Goal: Information Seeking & Learning: Understand process/instructions

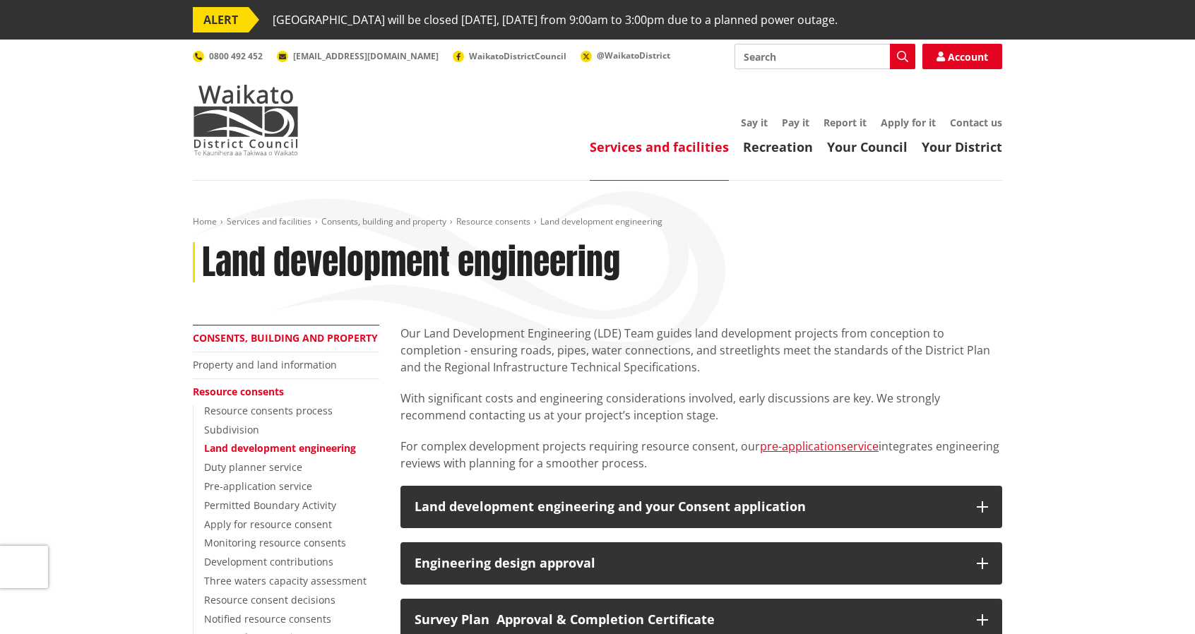
click at [298, 335] on link "Consents, building and property" at bounding box center [285, 337] width 185 height 13
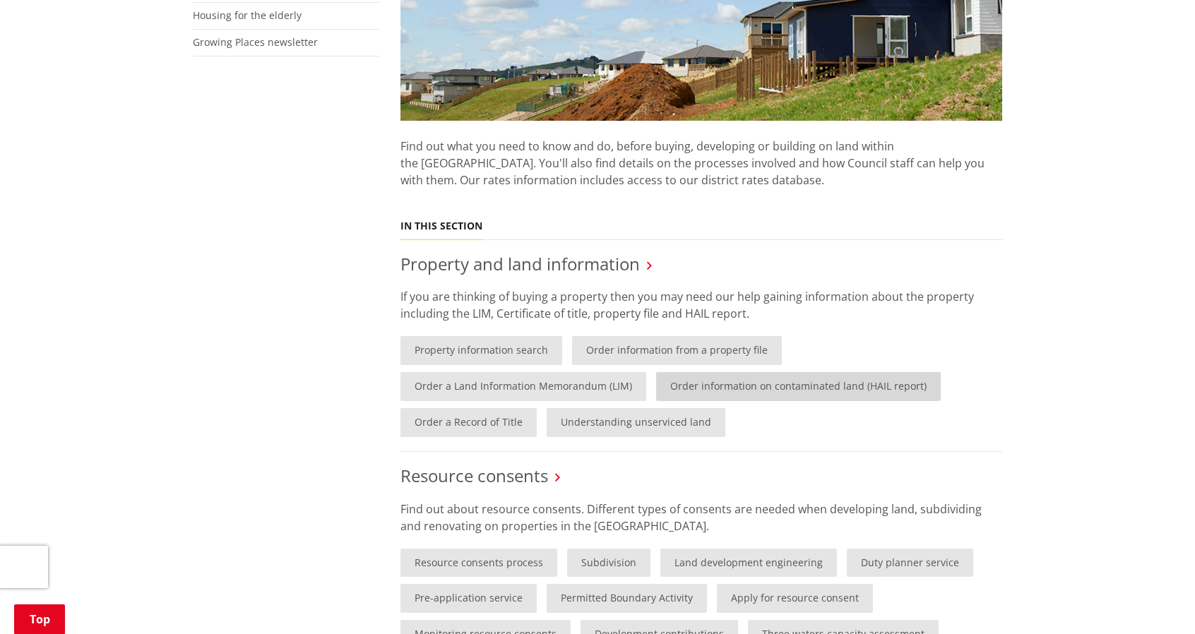
scroll to position [706, 0]
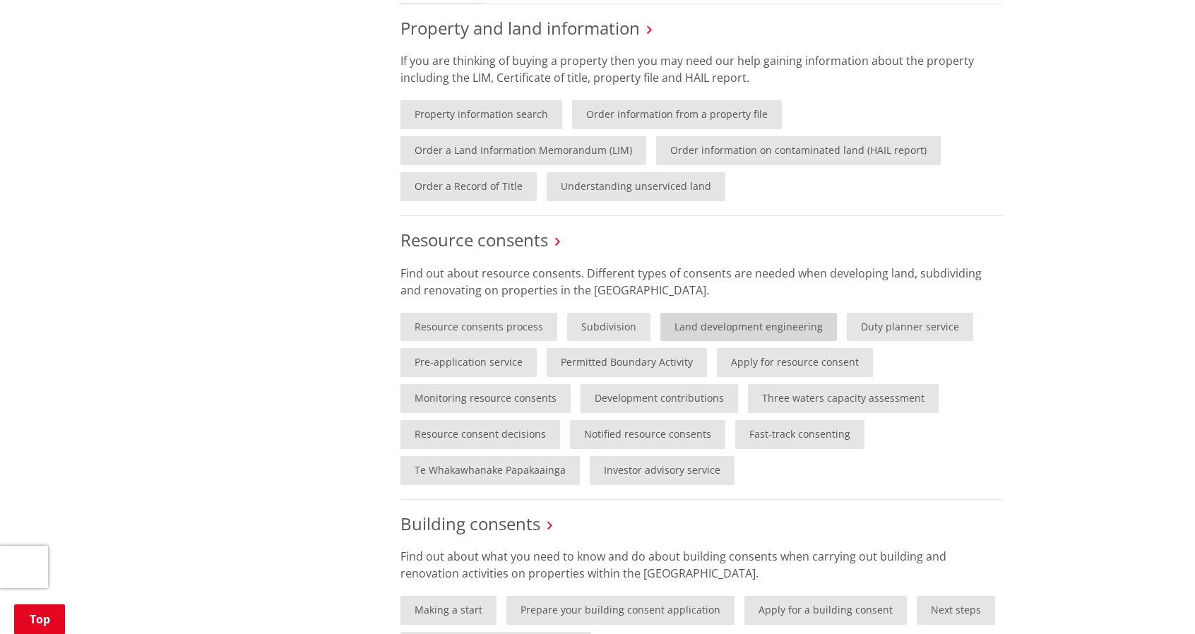
click at [784, 325] on link "Land development engineering" at bounding box center [748, 327] width 177 height 29
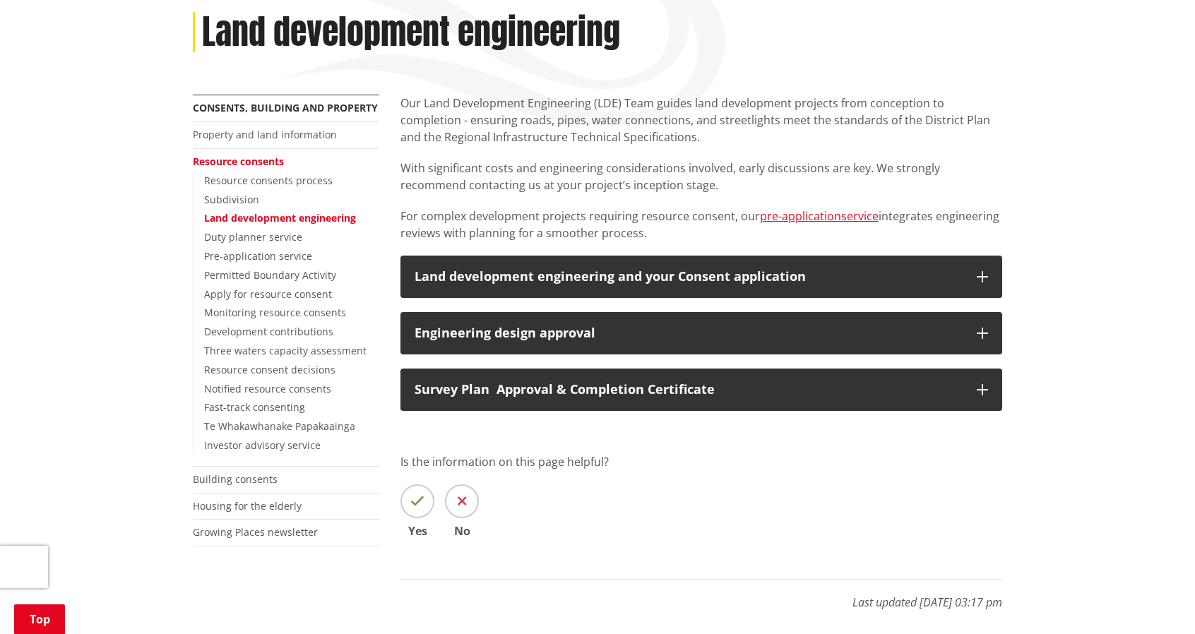
scroll to position [235, 0]
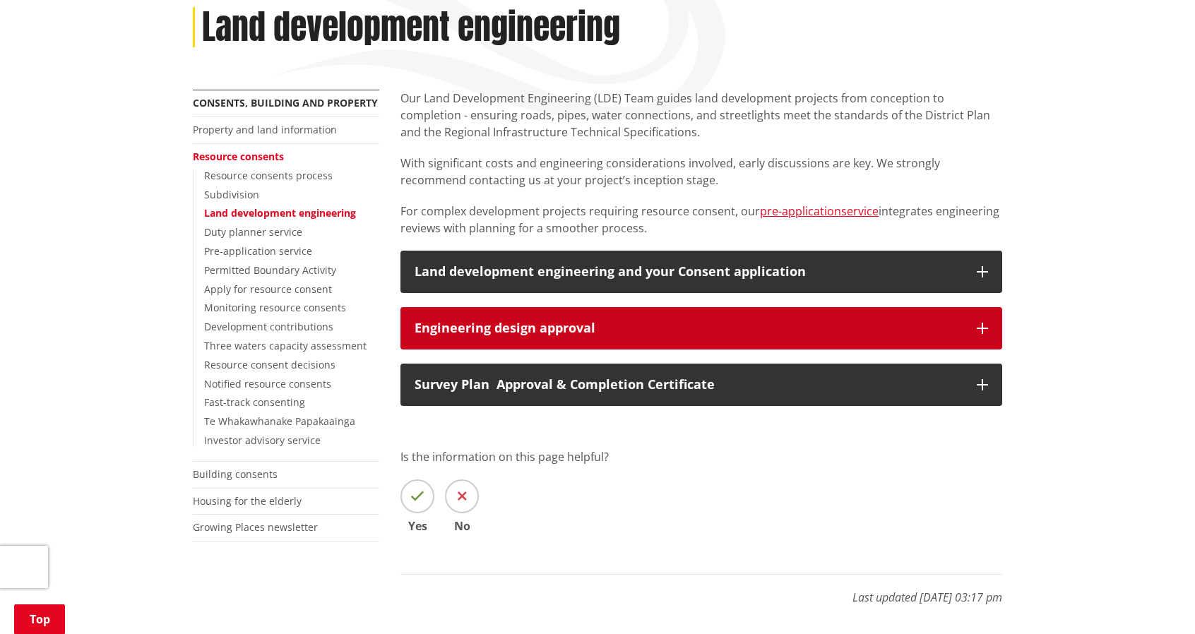
click at [784, 325] on div "Engineering design approval" at bounding box center [689, 328] width 548 height 14
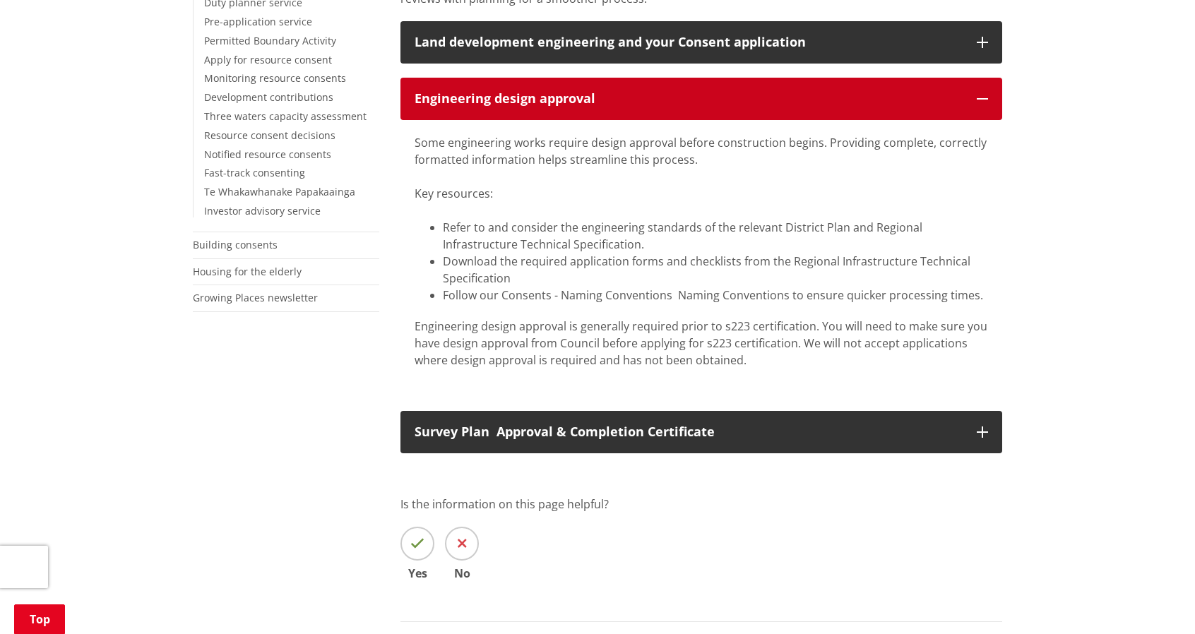
scroll to position [588, 0]
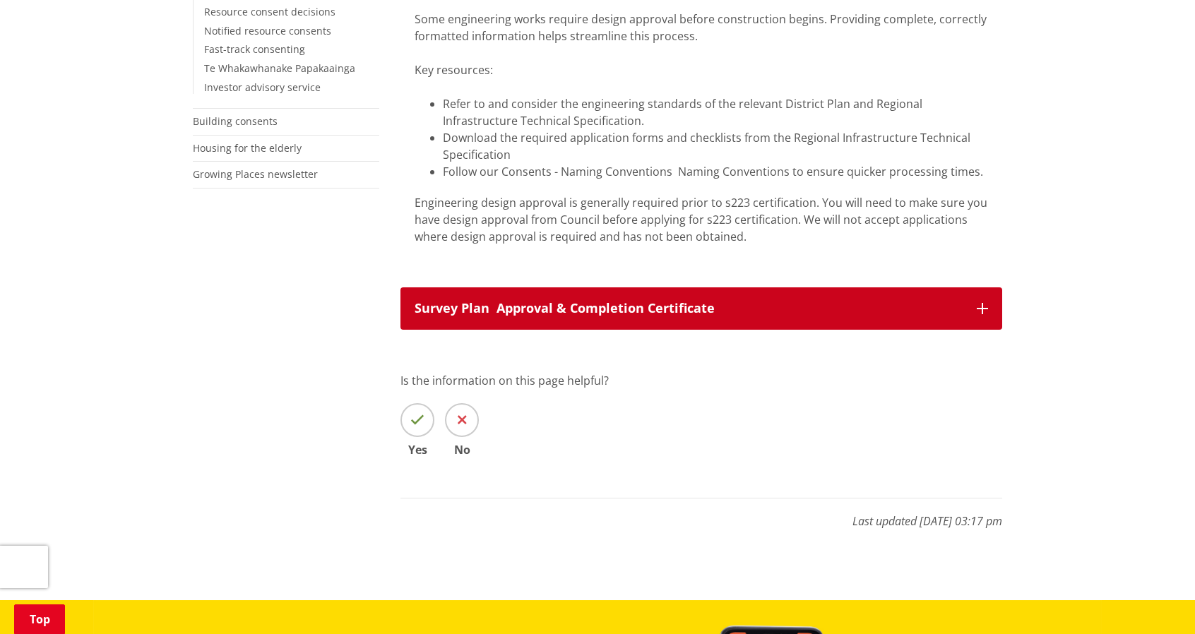
click at [918, 316] on button "Survey Plan Approval & Completion Certificate" at bounding box center [701, 308] width 602 height 42
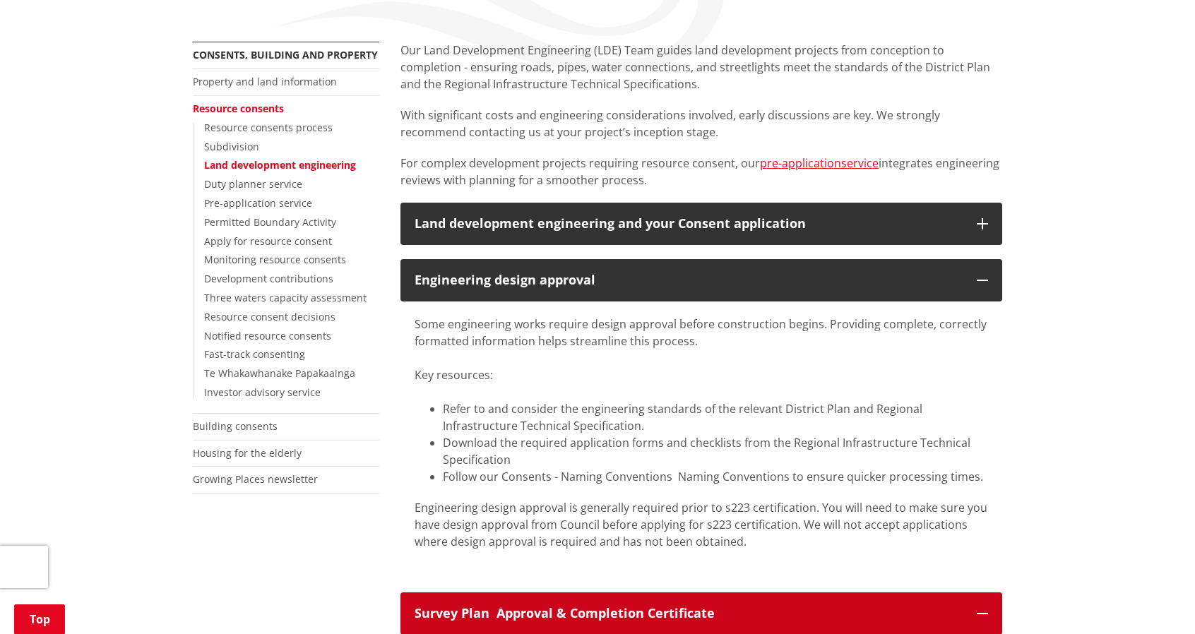
scroll to position [235, 0]
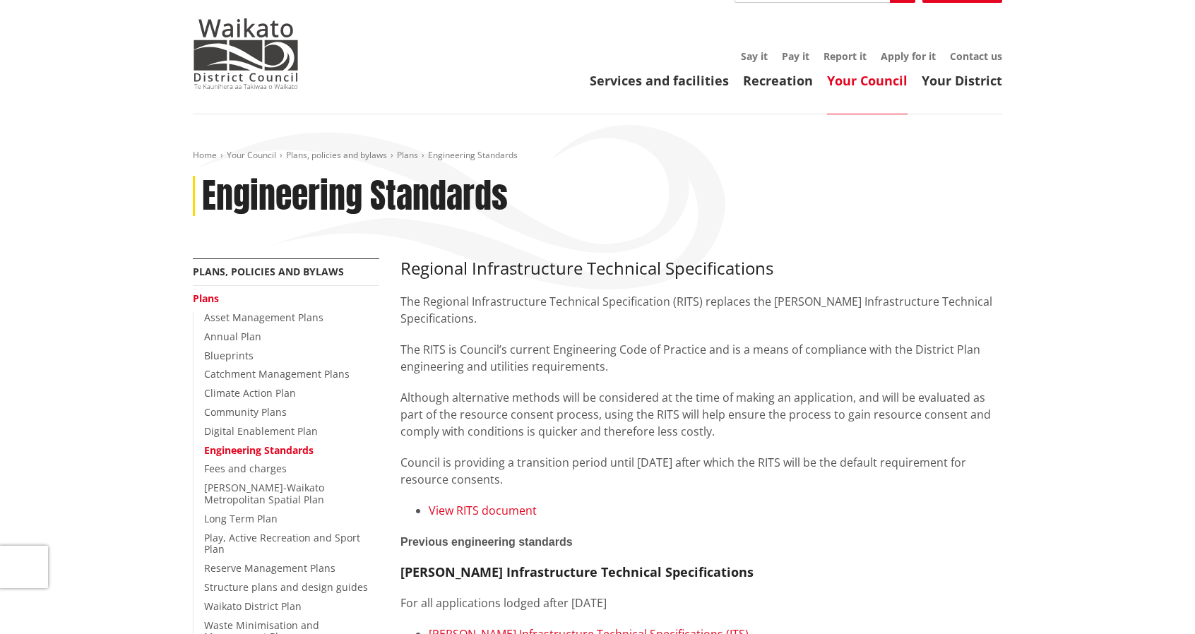
scroll to position [117, 0]
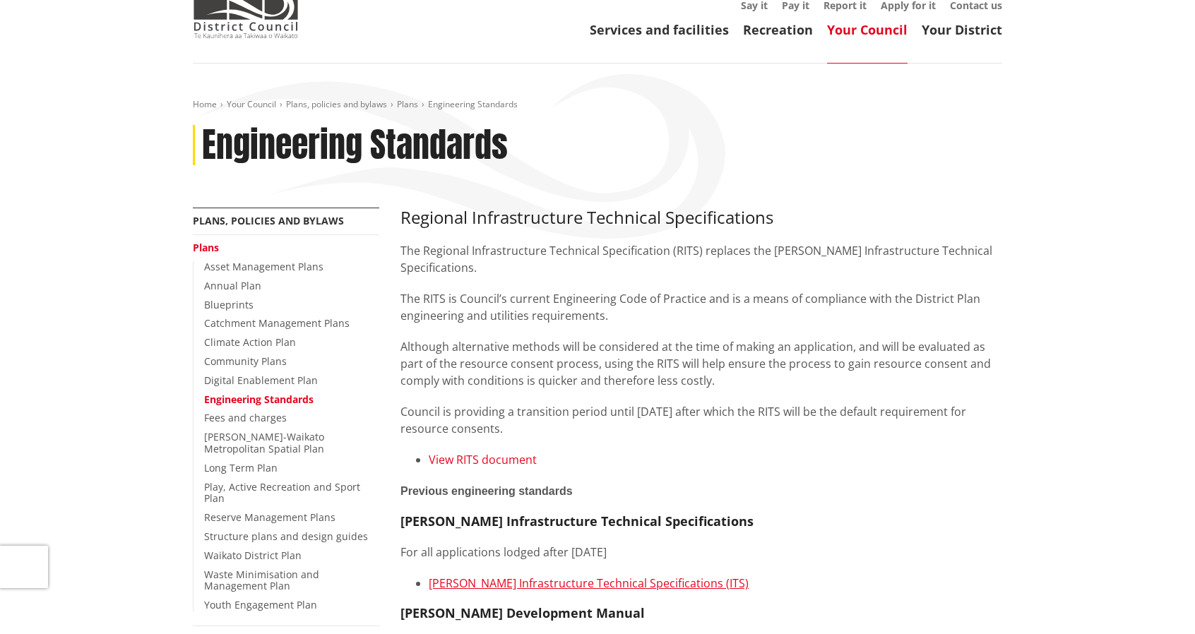
click at [508, 455] on link "View RITS document" at bounding box center [483, 460] width 108 height 16
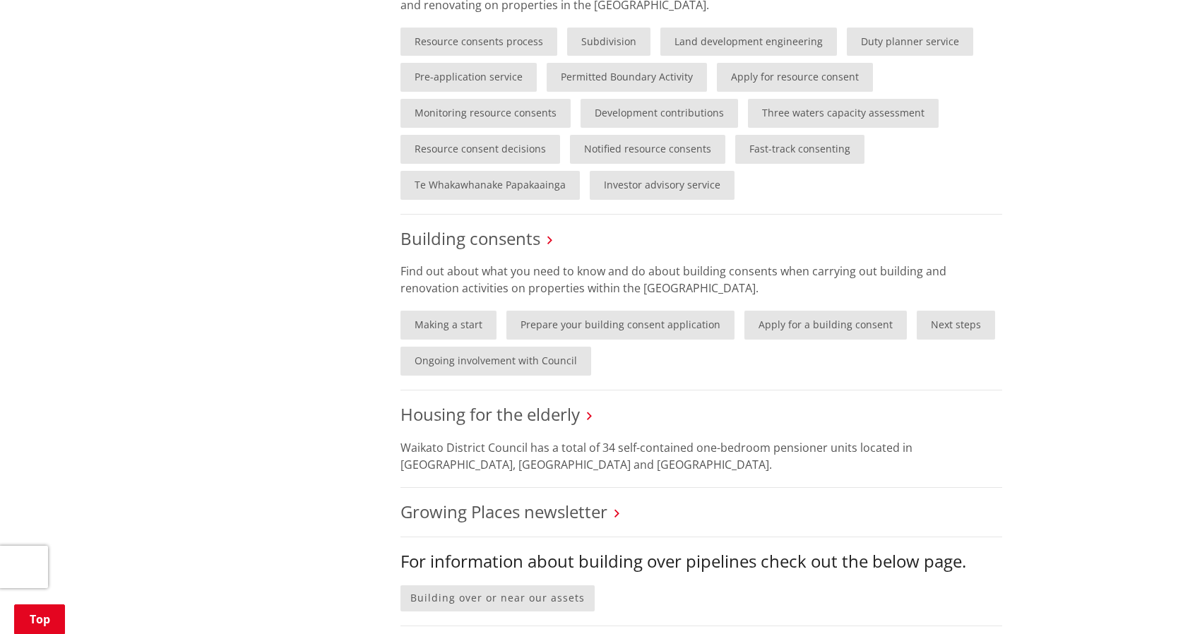
scroll to position [823, 0]
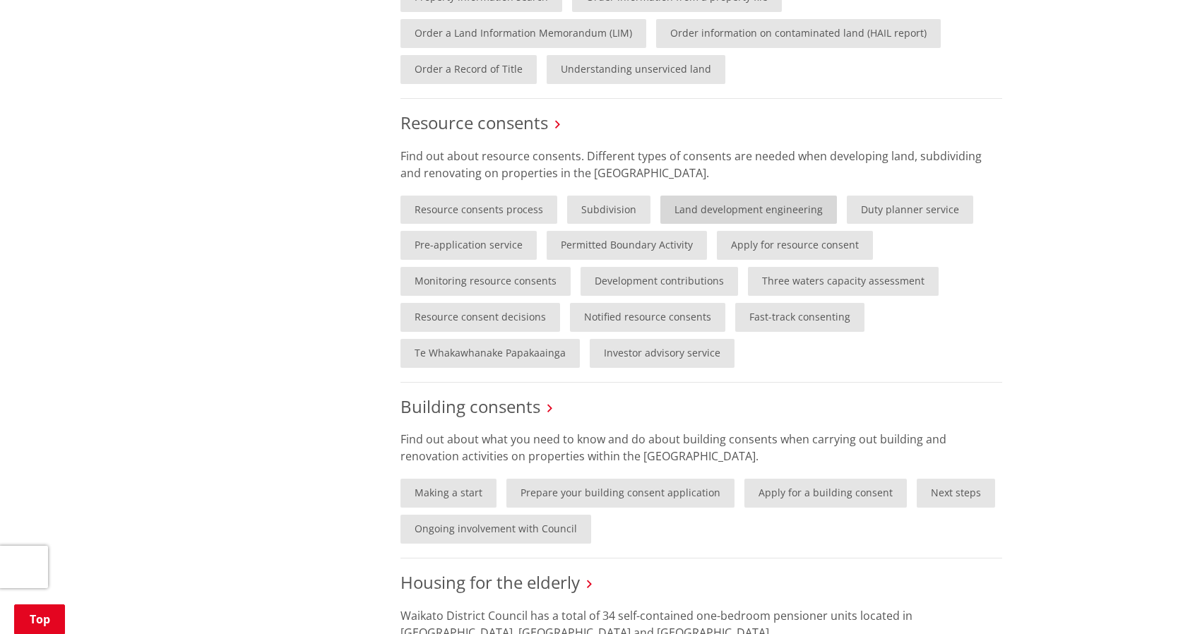
click at [757, 208] on link "Land development engineering" at bounding box center [748, 210] width 177 height 29
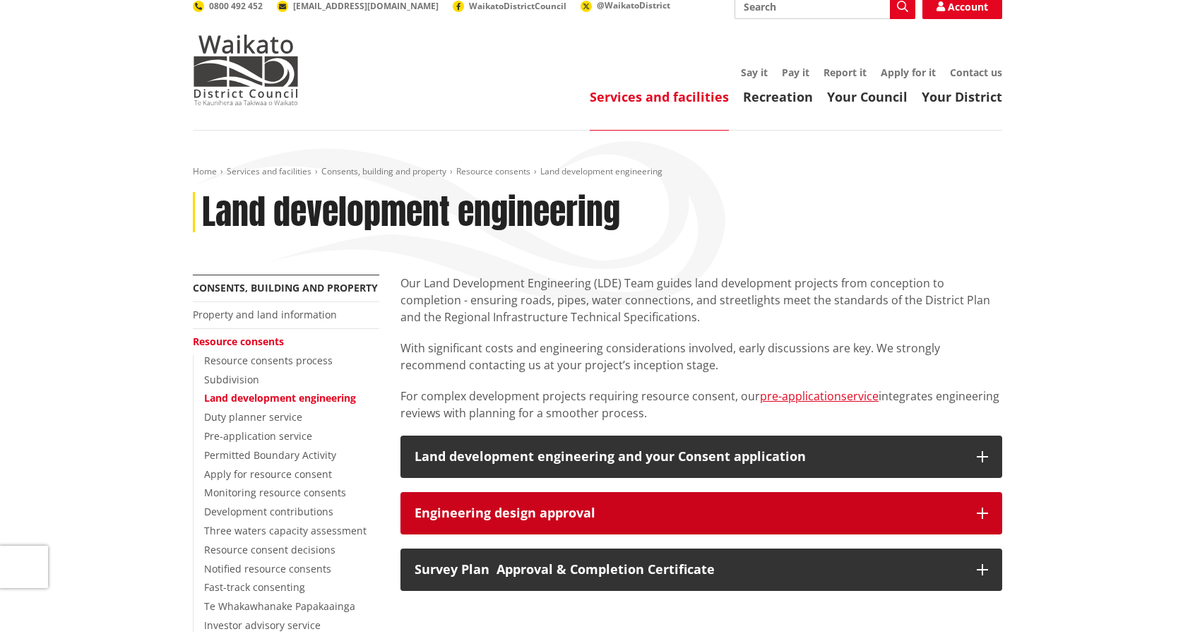
scroll to position [353, 0]
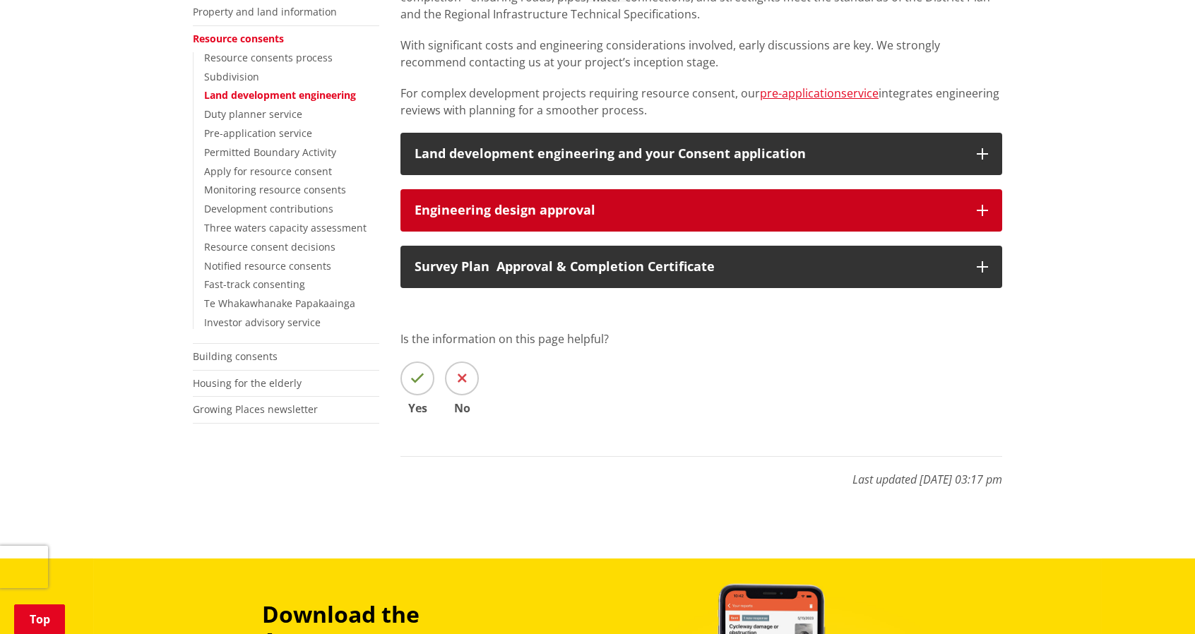
click at [674, 225] on button "Engineering design approval" at bounding box center [701, 210] width 602 height 42
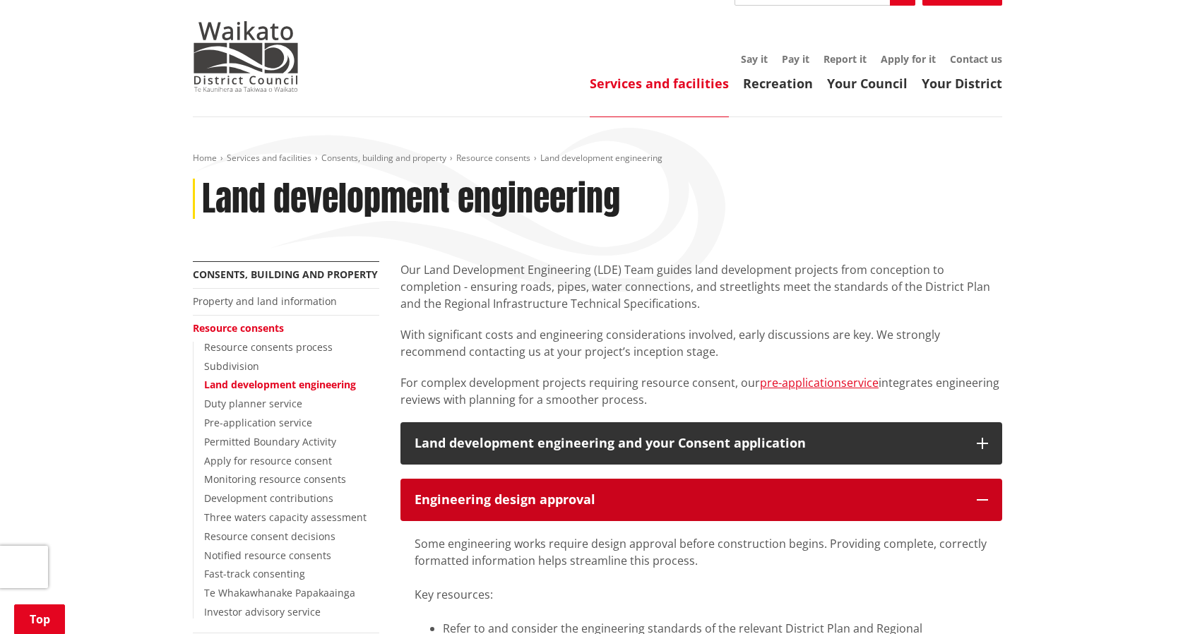
scroll to position [0, 0]
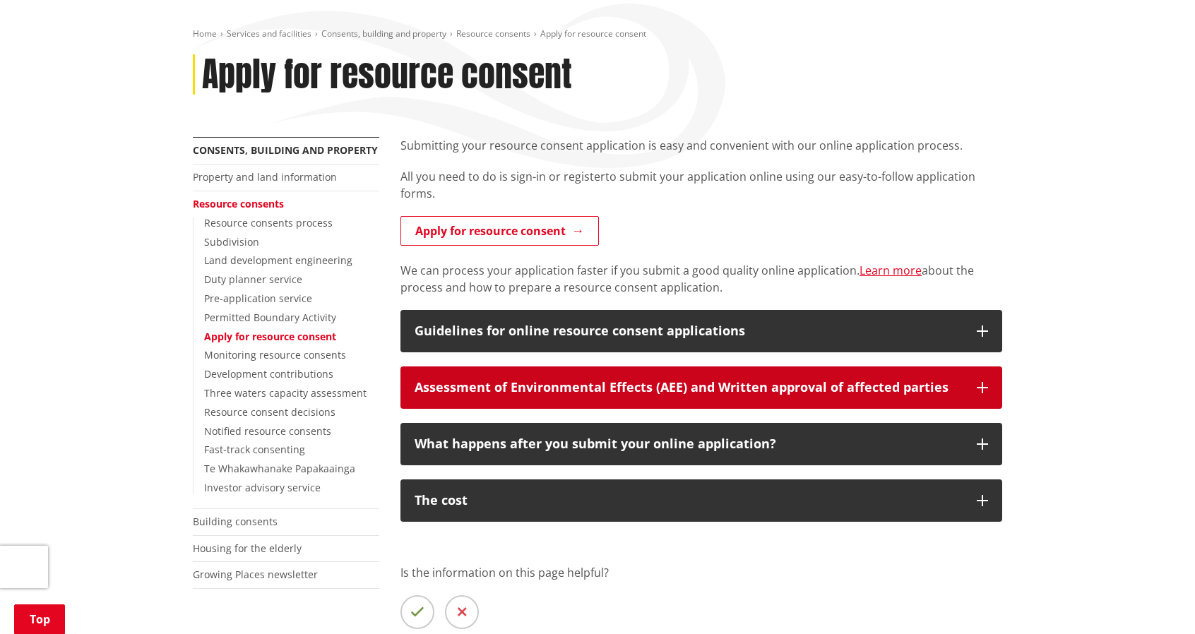
scroll to position [235, 0]
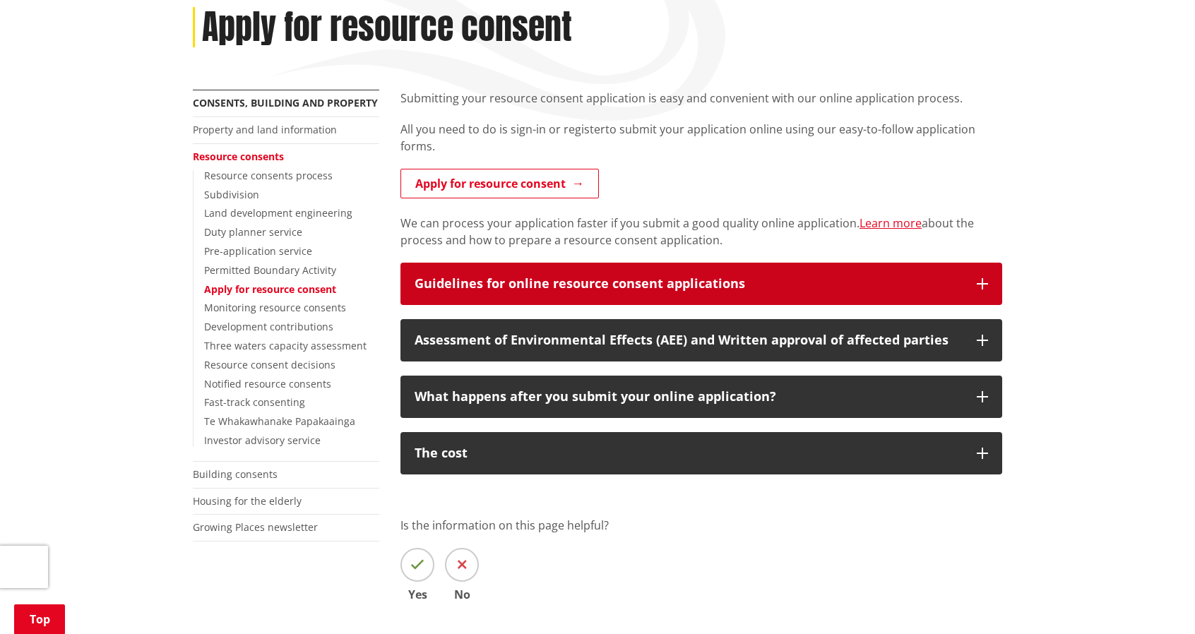
click at [532, 287] on div "Guidelines for online resource consent applications" at bounding box center [689, 284] width 548 height 14
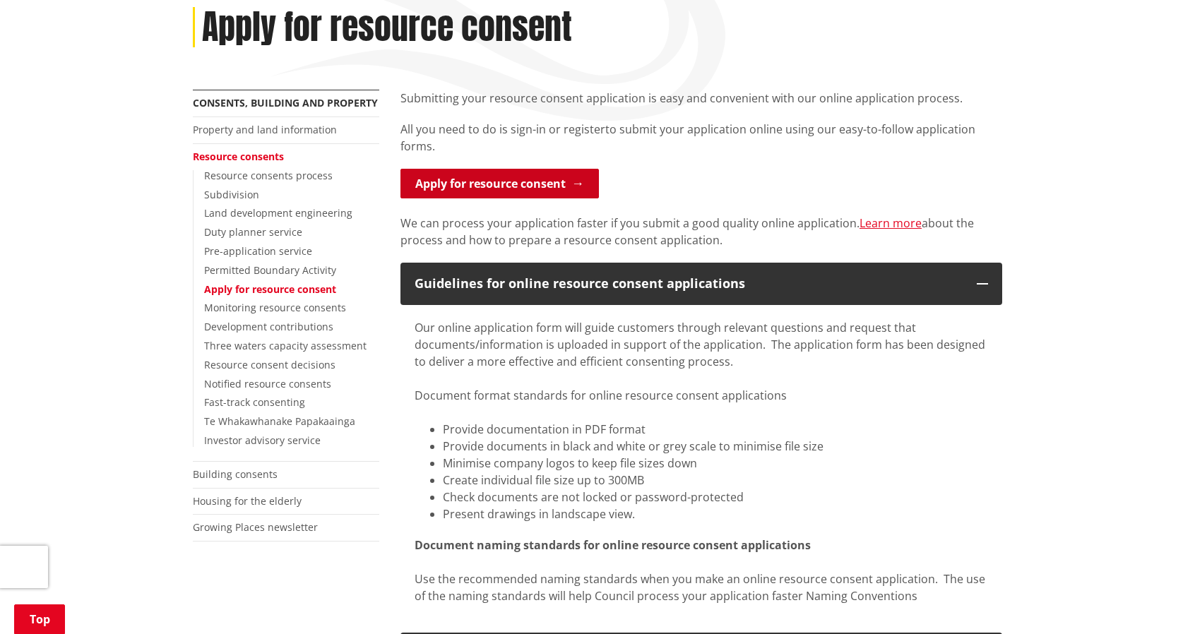
click at [523, 188] on link "Apply for resource consent" at bounding box center [499, 184] width 198 height 30
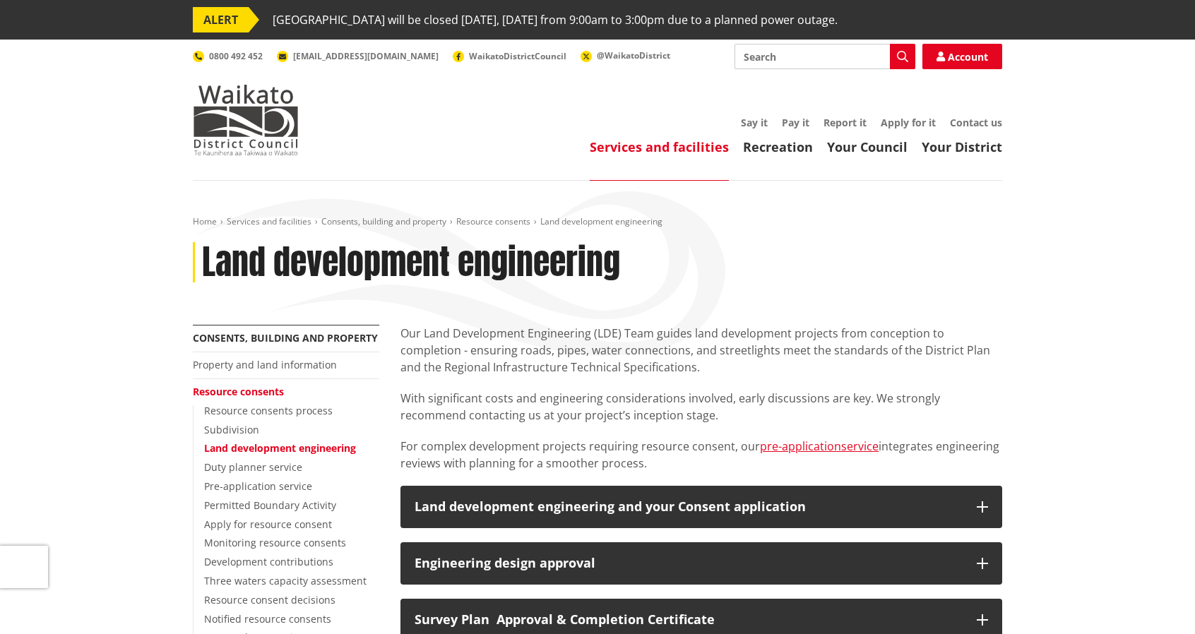
scroll to position [117, 0]
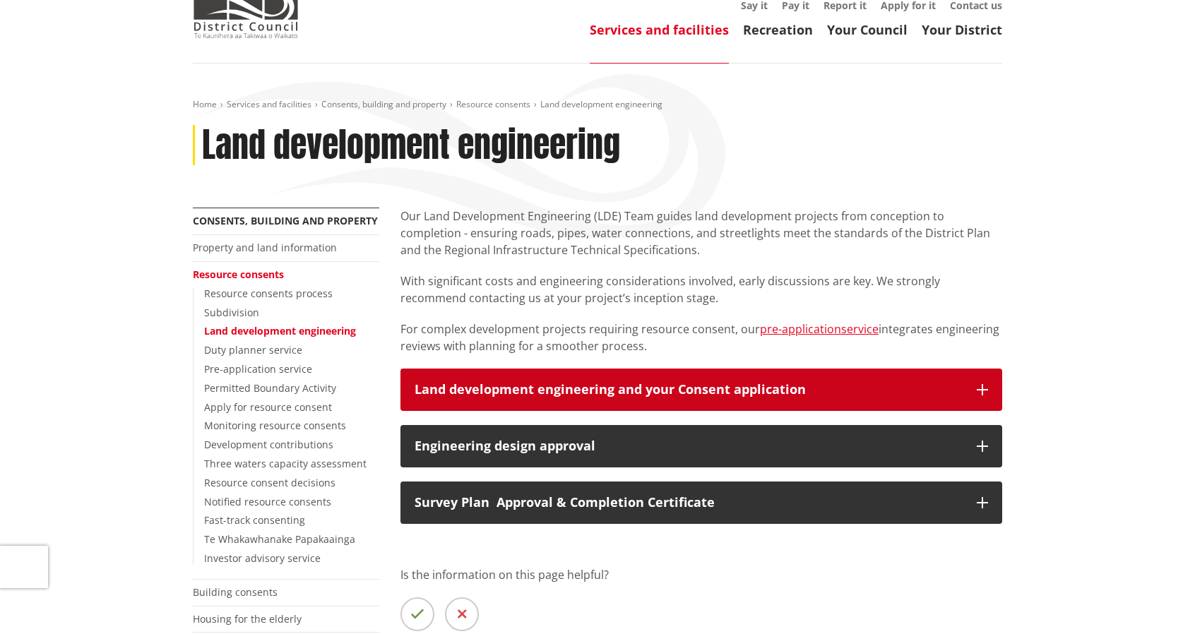
click at [773, 387] on div "Land development engineering and your Consent application" at bounding box center [689, 390] width 548 height 14
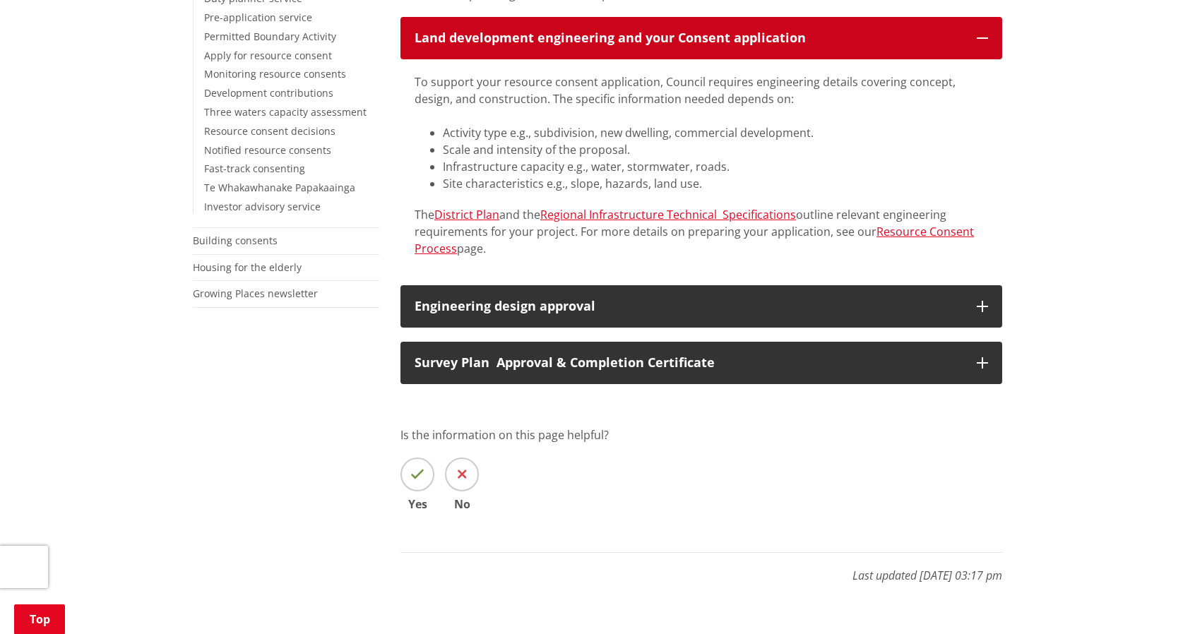
scroll to position [470, 0]
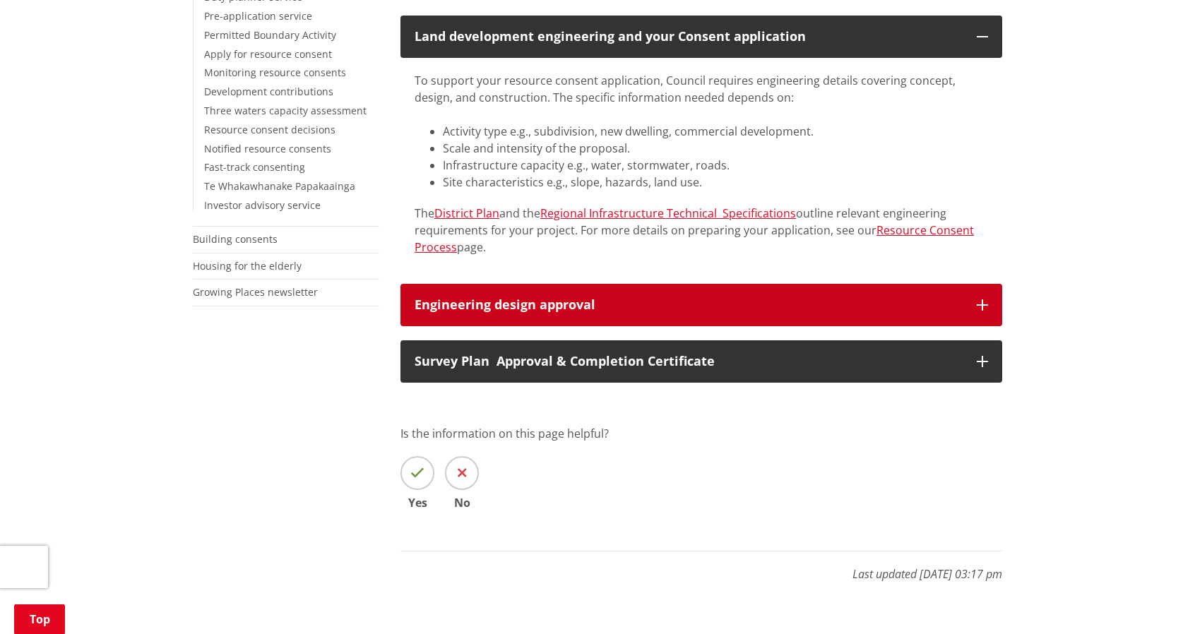
click at [862, 302] on div "Engineering design approval" at bounding box center [689, 305] width 548 height 14
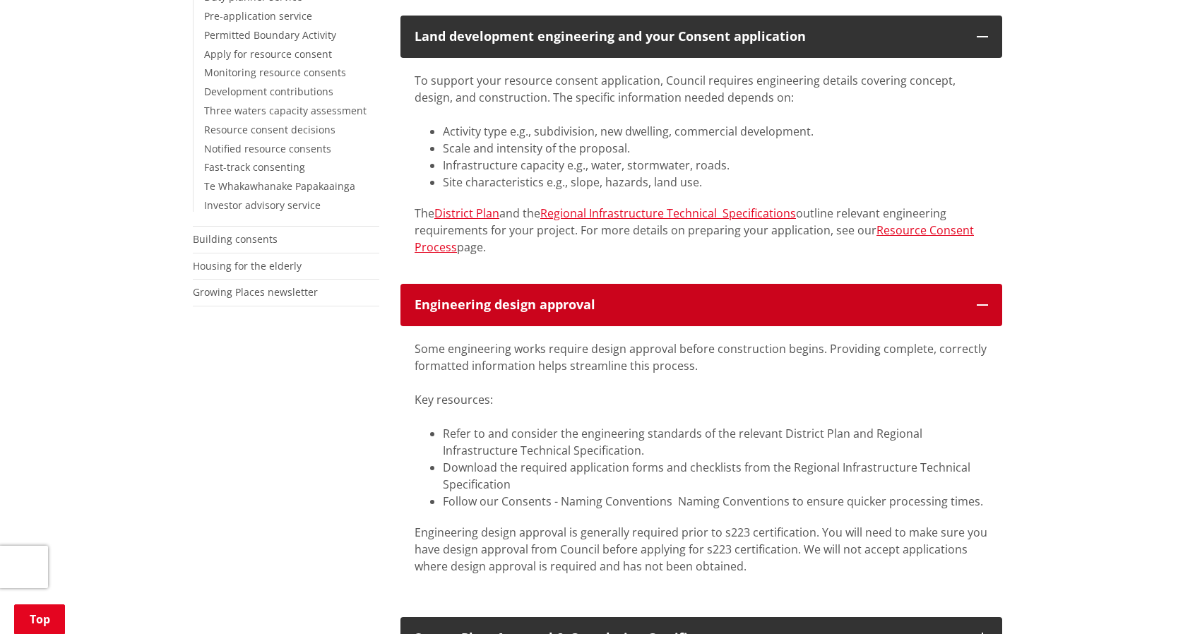
scroll to position [588, 0]
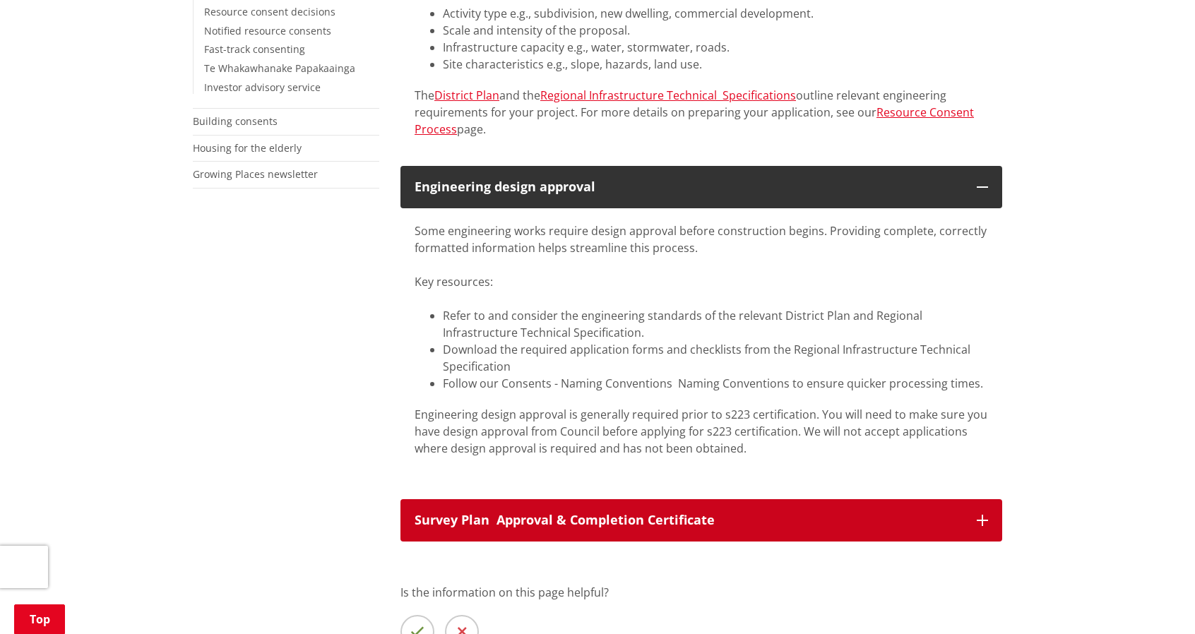
click at [709, 513] on div "Survey Plan Approval & Completion Certificate" at bounding box center [689, 520] width 548 height 14
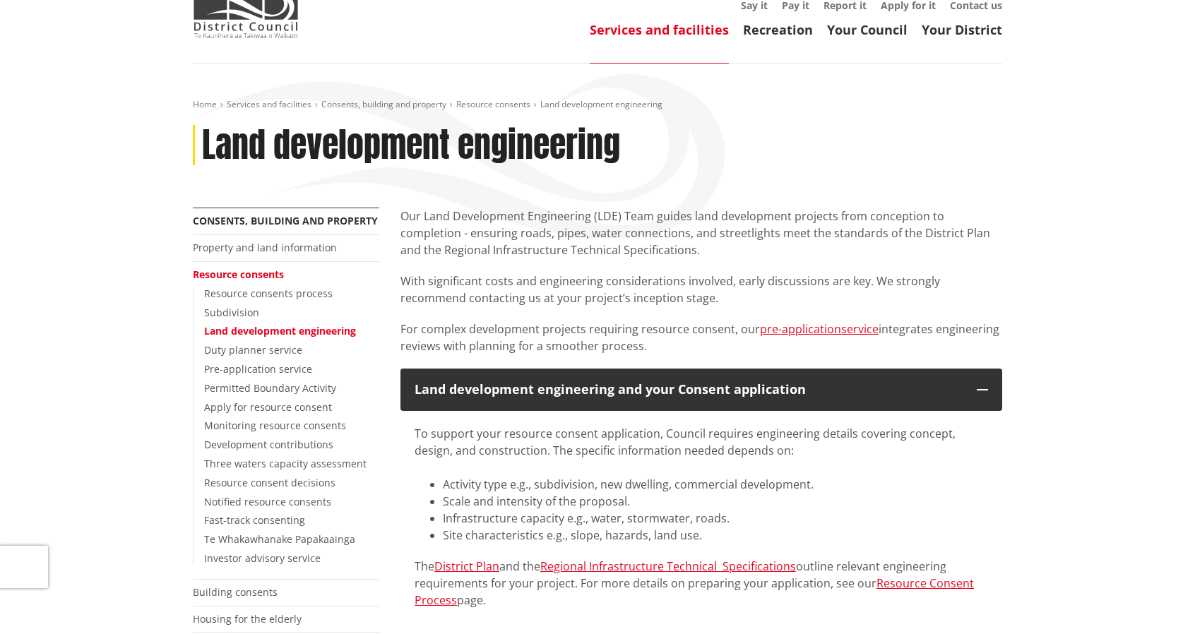
scroll to position [0, 0]
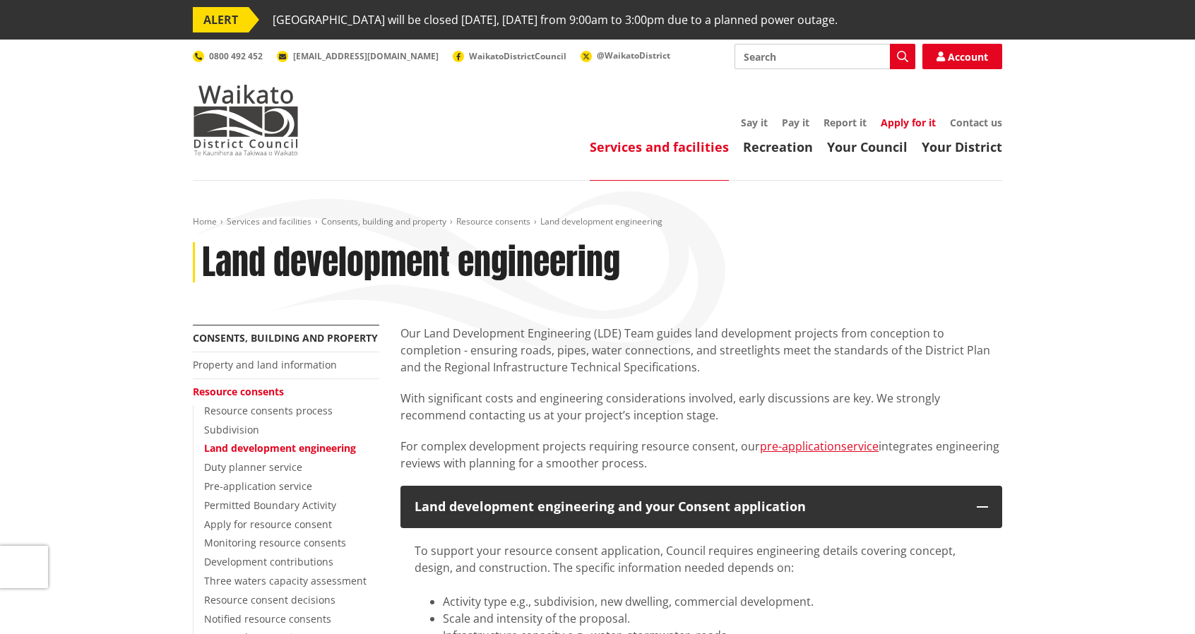
click at [900, 121] on link "Apply for it" at bounding box center [908, 122] width 55 height 13
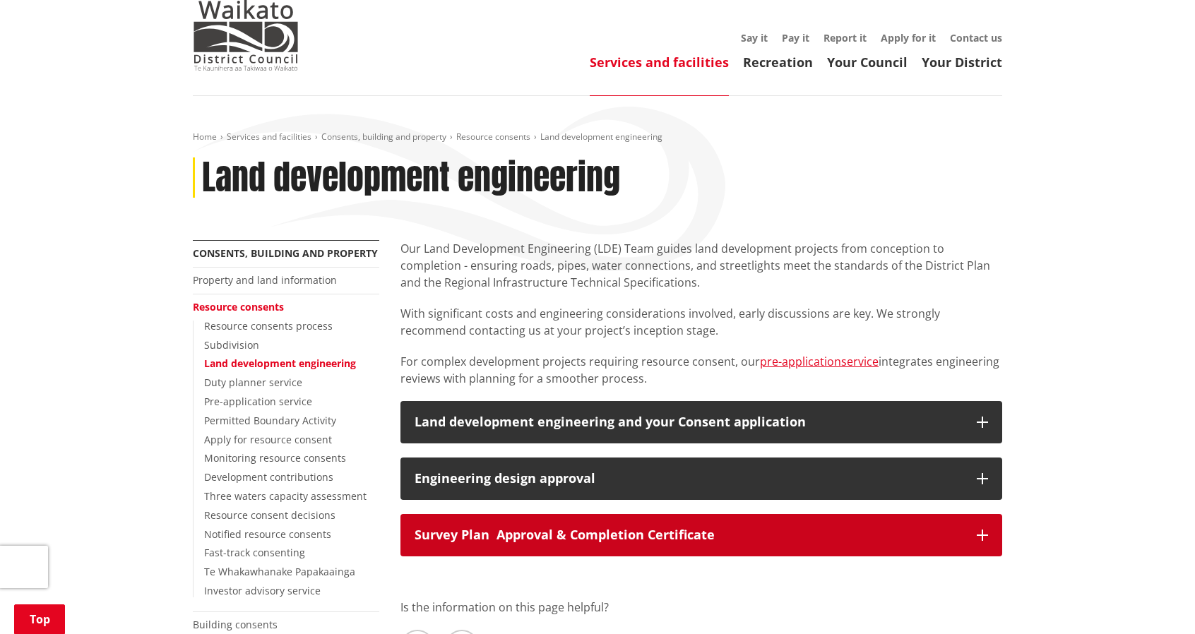
scroll to position [235, 0]
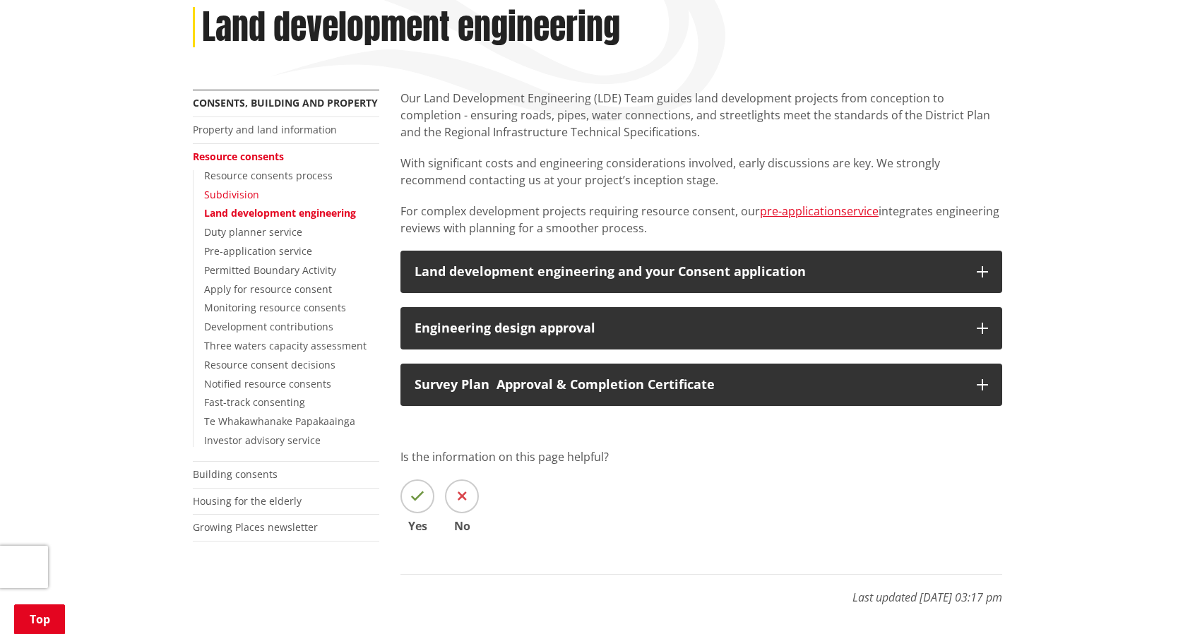
click at [236, 196] on link "Subdivision" at bounding box center [231, 194] width 55 height 13
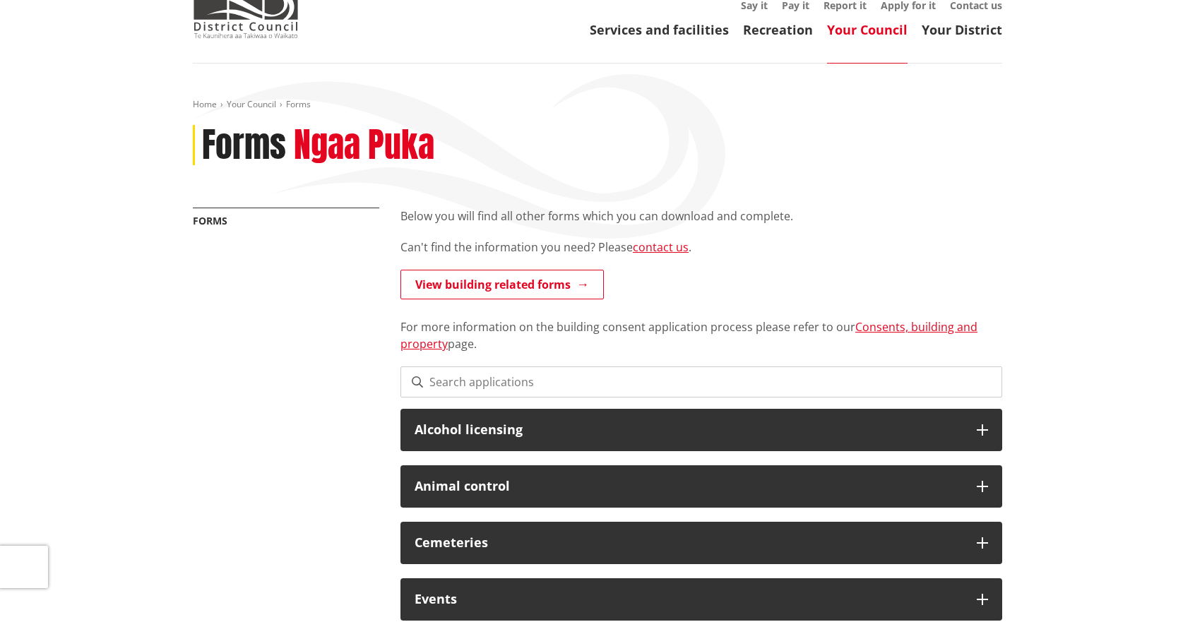
scroll to position [353, 0]
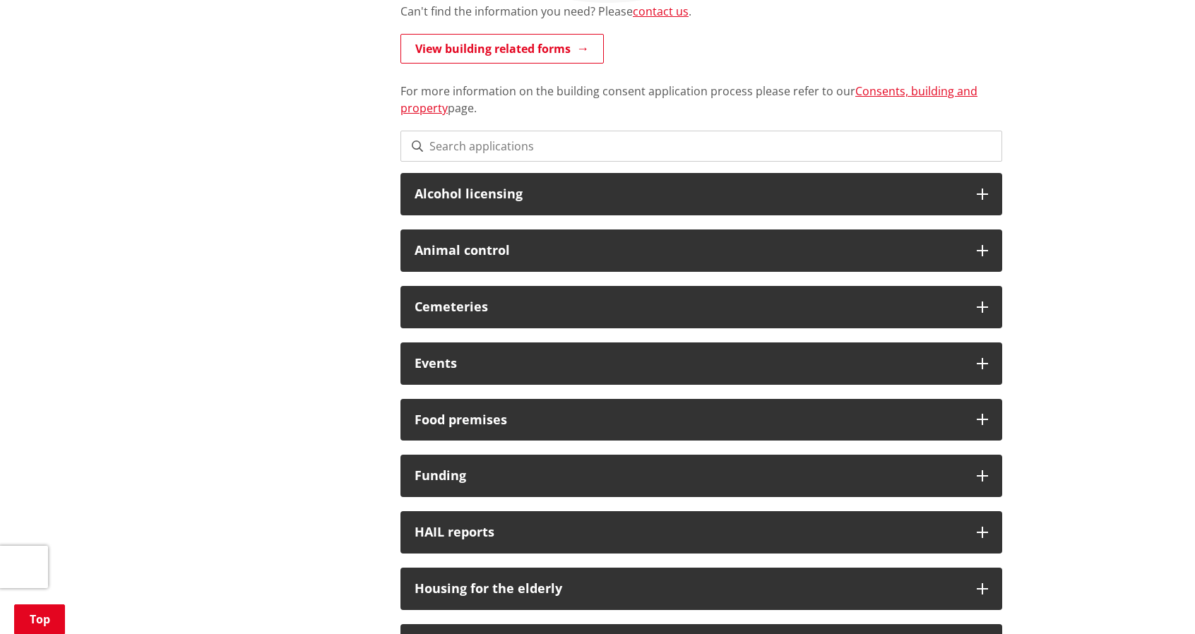
click at [544, 142] on input at bounding box center [701, 146] width 602 height 31
click at [879, 94] on link "Consents, building and property" at bounding box center [688, 99] width 577 height 32
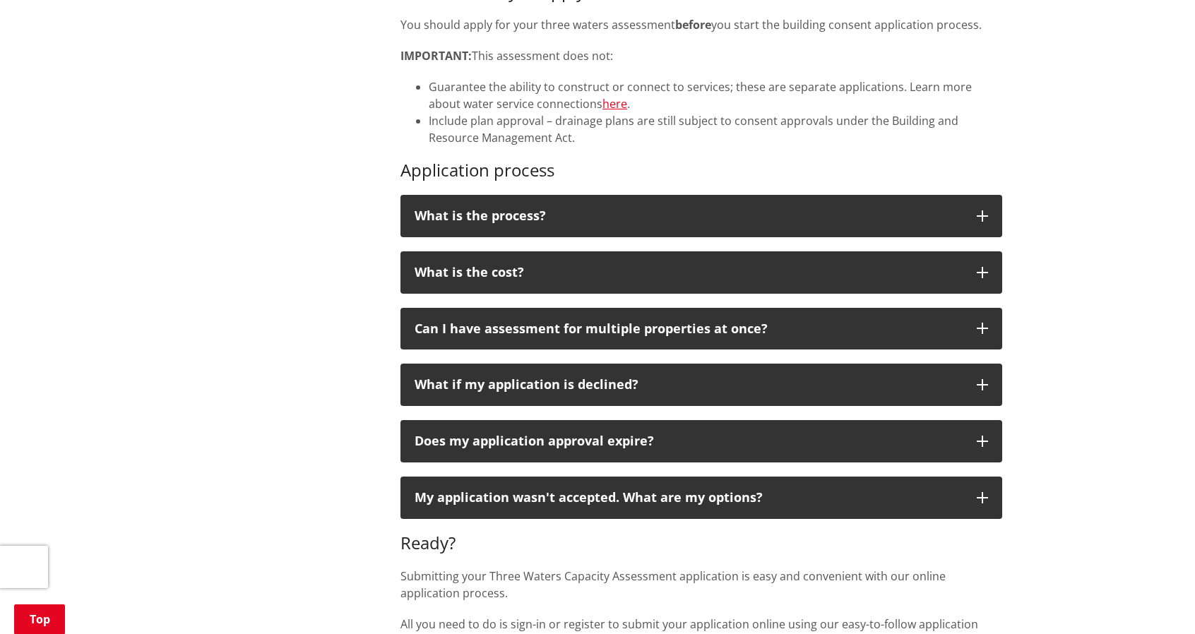
scroll to position [1059, 0]
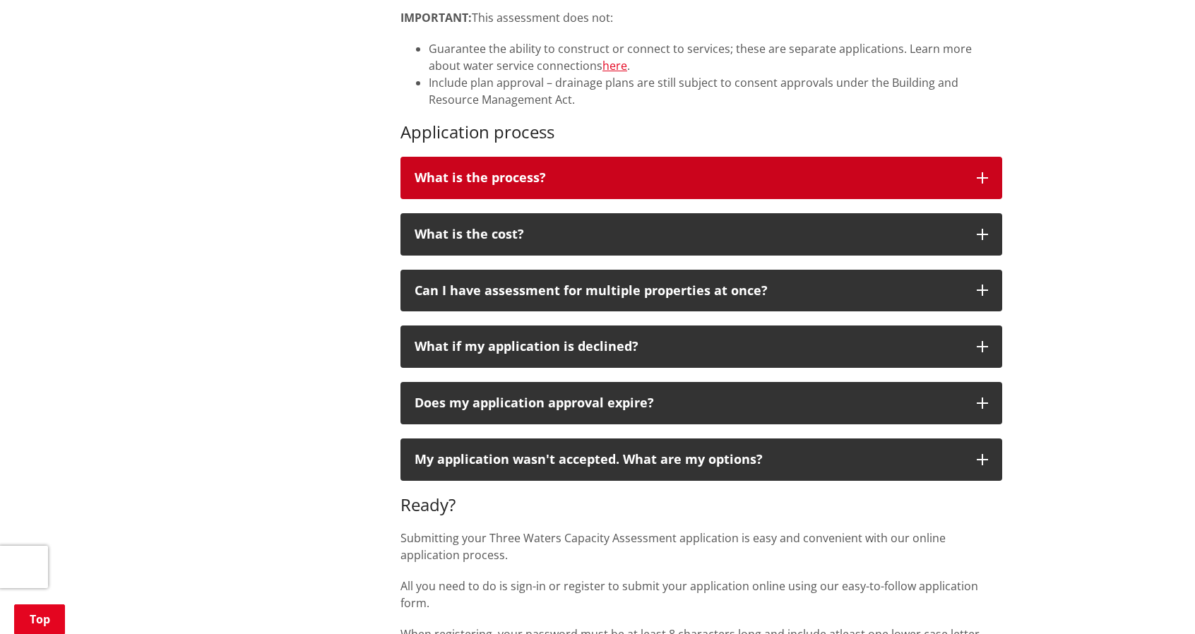
click at [764, 165] on button "What is the process?" at bounding box center [701, 178] width 602 height 42
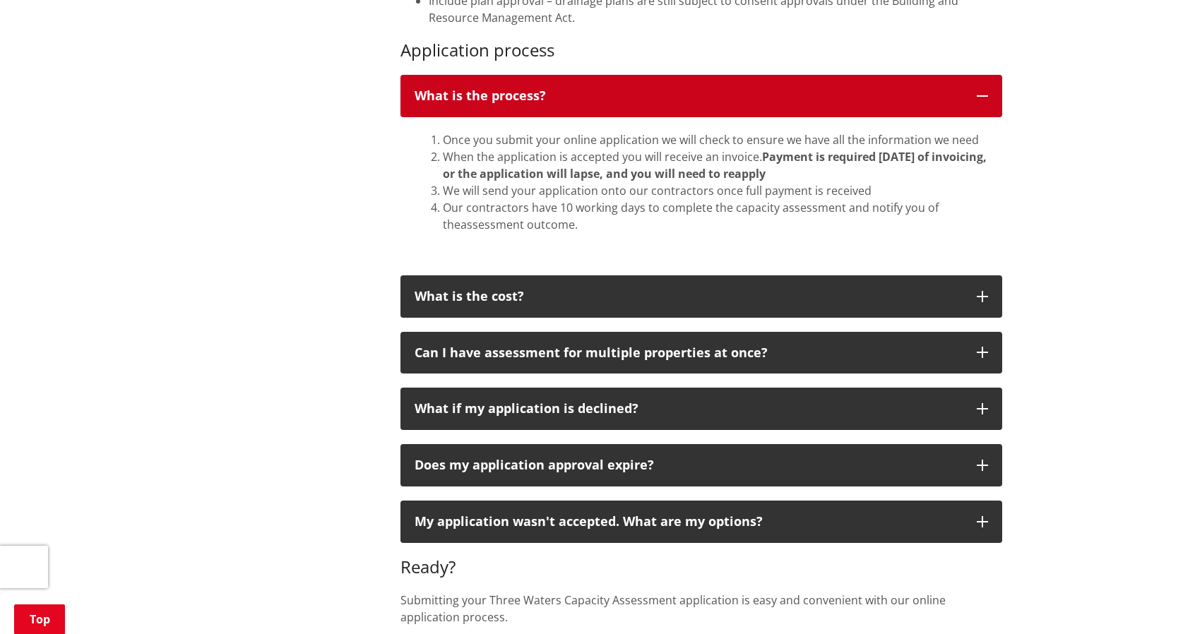
scroll to position [1176, 0]
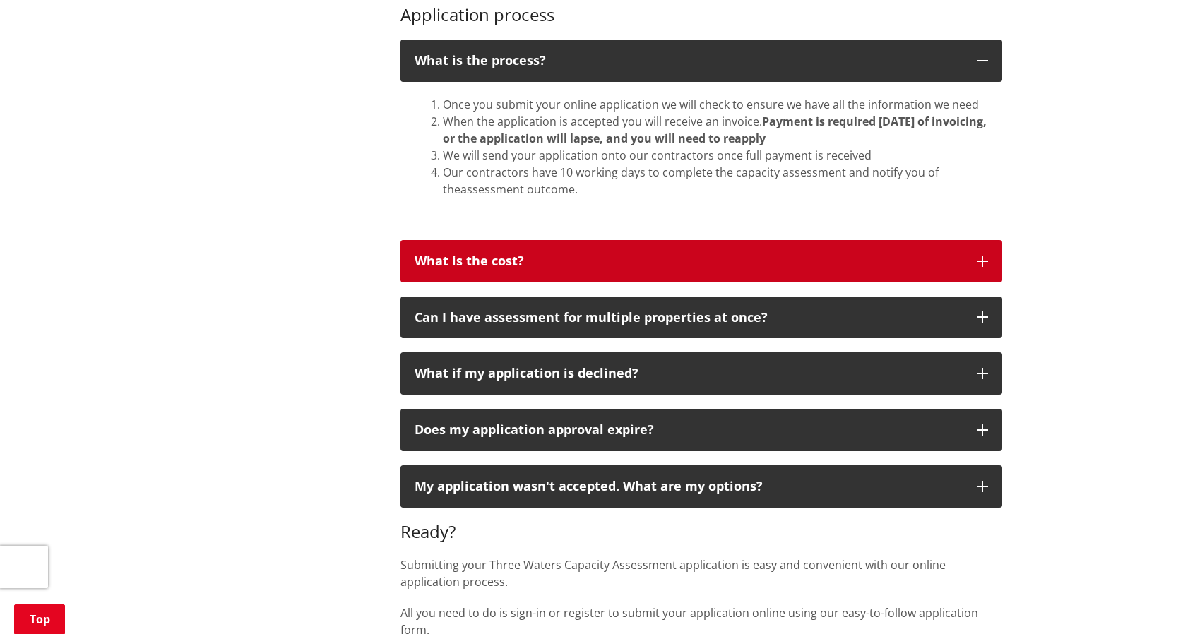
click at [689, 242] on button "What is the cost?" at bounding box center [701, 261] width 602 height 42
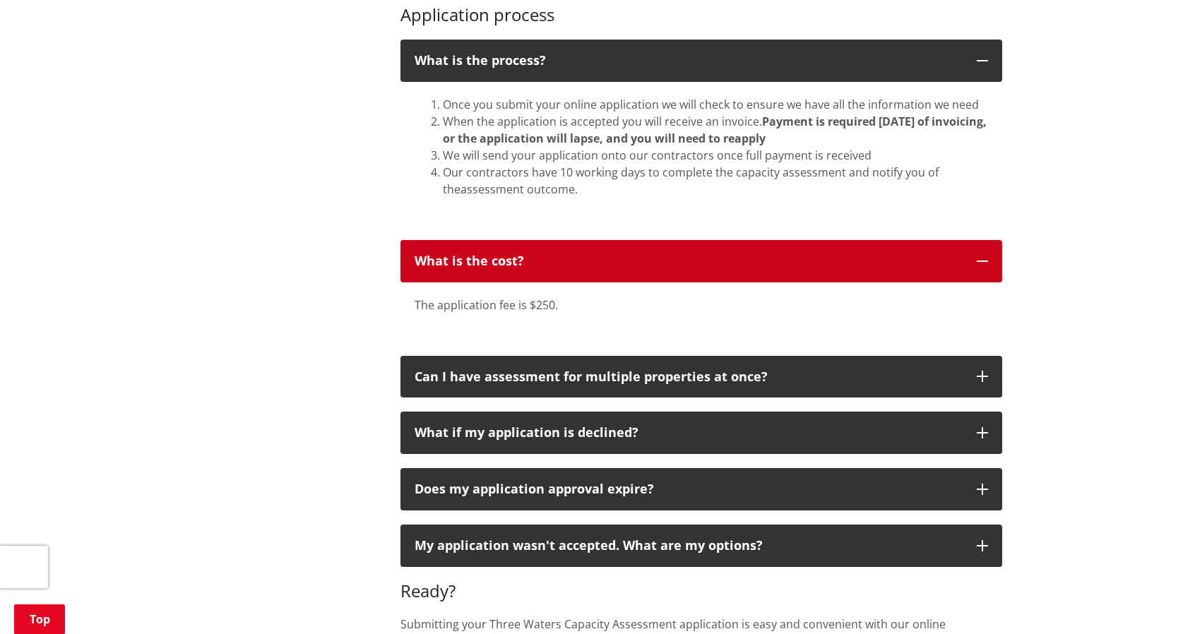
scroll to position [1294, 0]
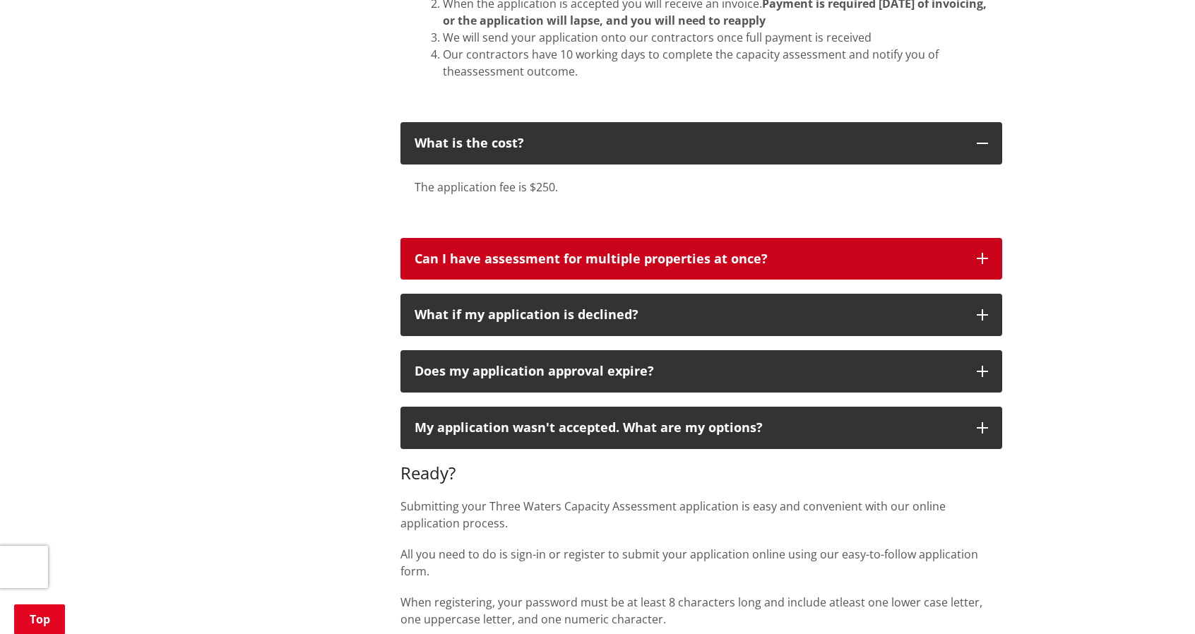
click at [785, 261] on div "Can I have assessment for multiple properties at once?" at bounding box center [689, 259] width 548 height 14
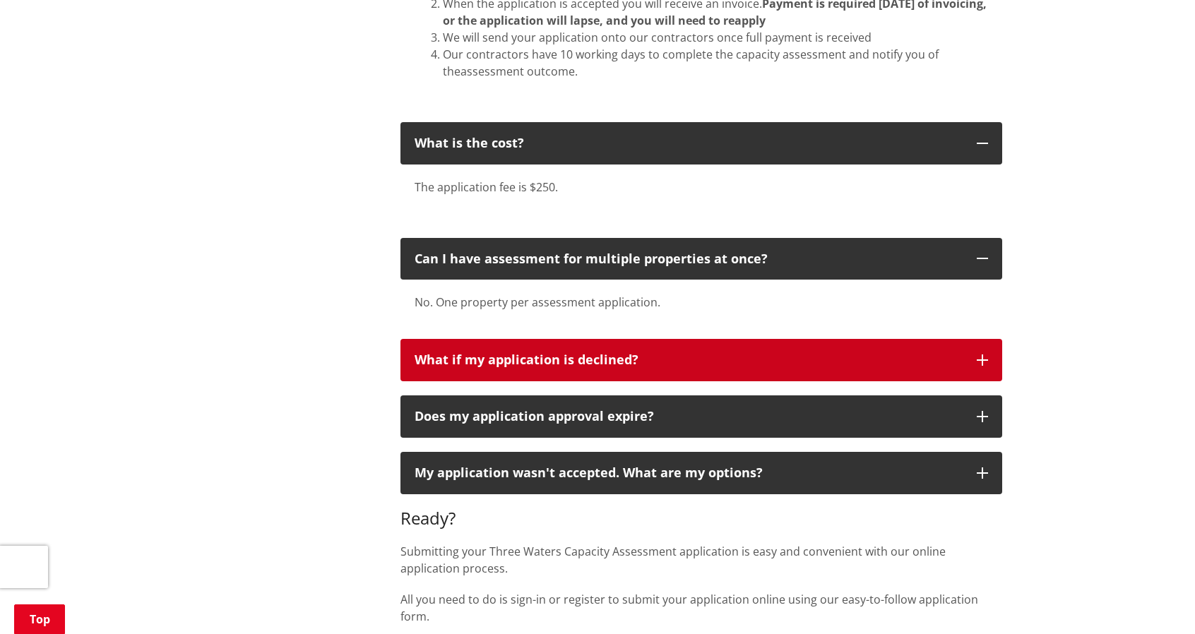
click at [713, 361] on div "What if my application is declined?" at bounding box center [689, 360] width 548 height 14
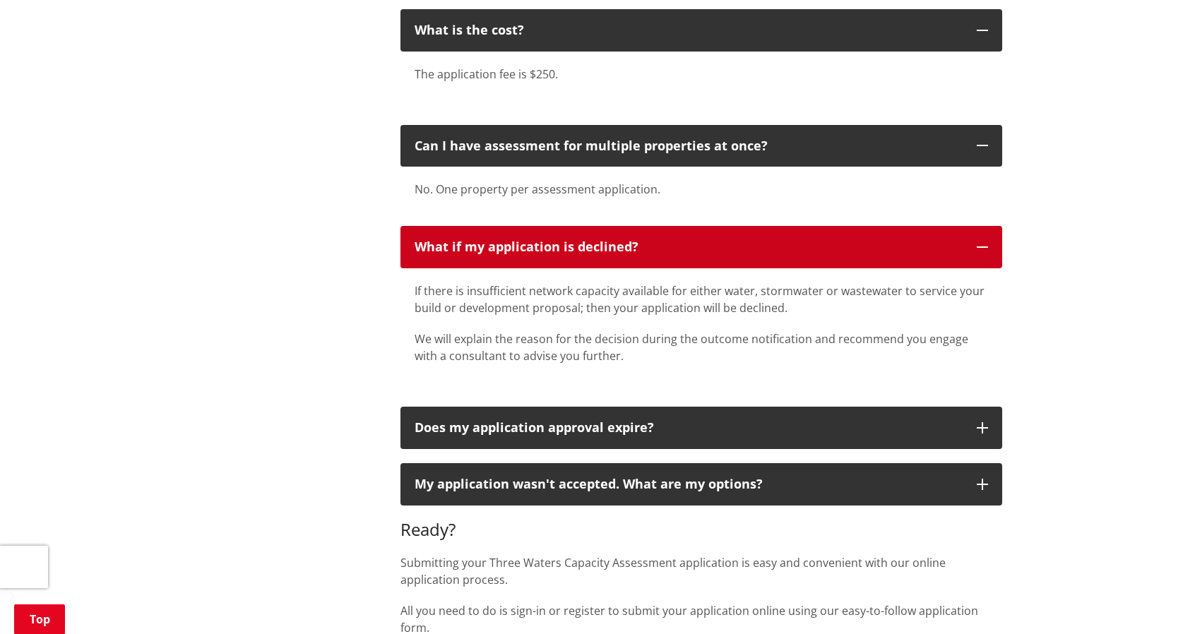
scroll to position [1647, 0]
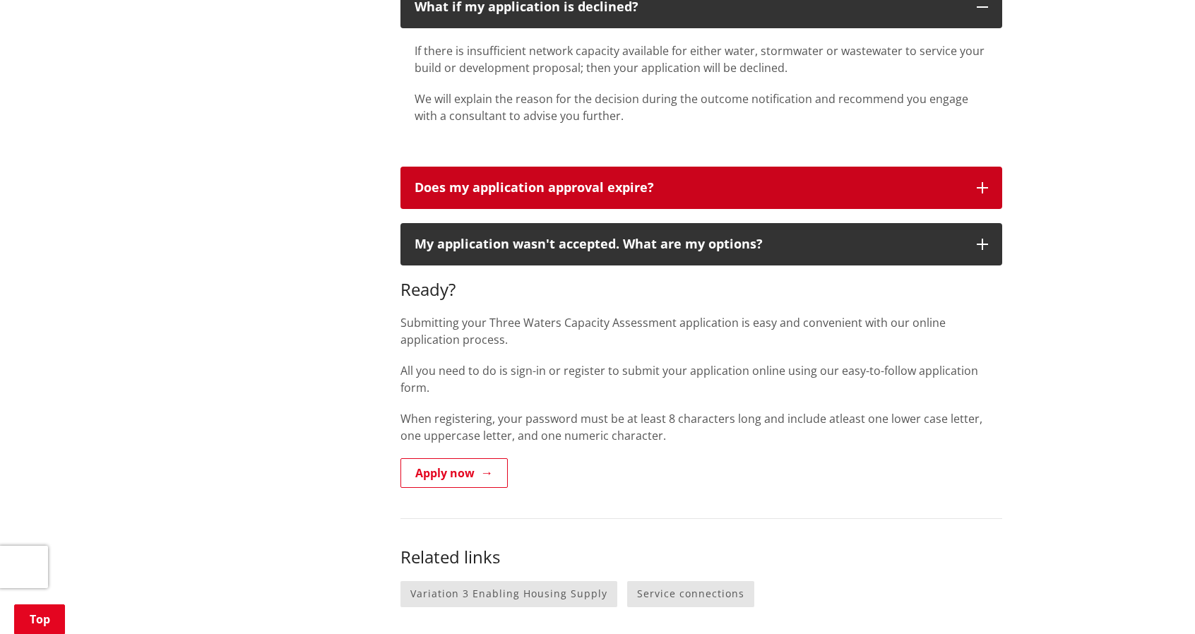
click at [785, 201] on button "Does my application approval expire?" at bounding box center [701, 188] width 602 height 42
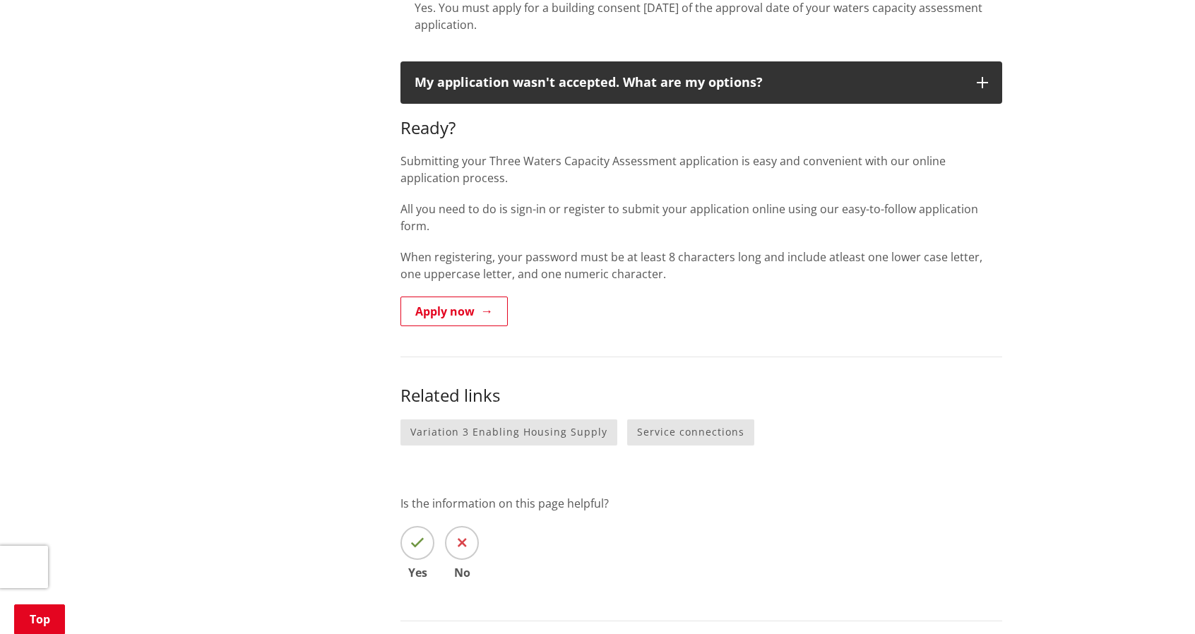
scroll to position [2118, 0]
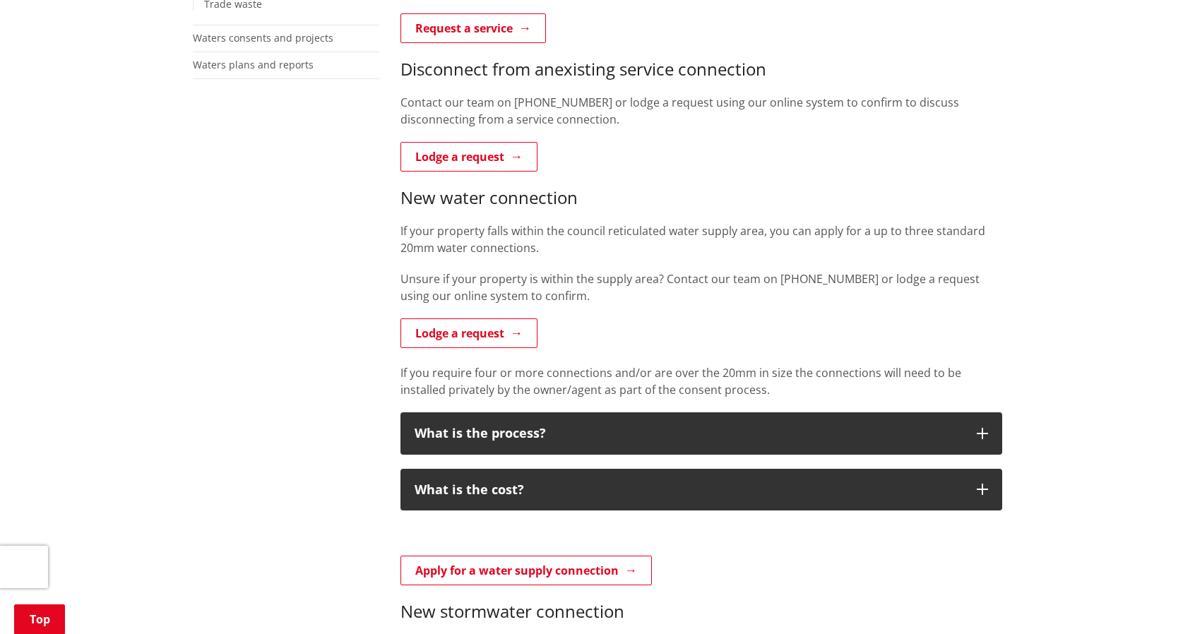
scroll to position [588, 0]
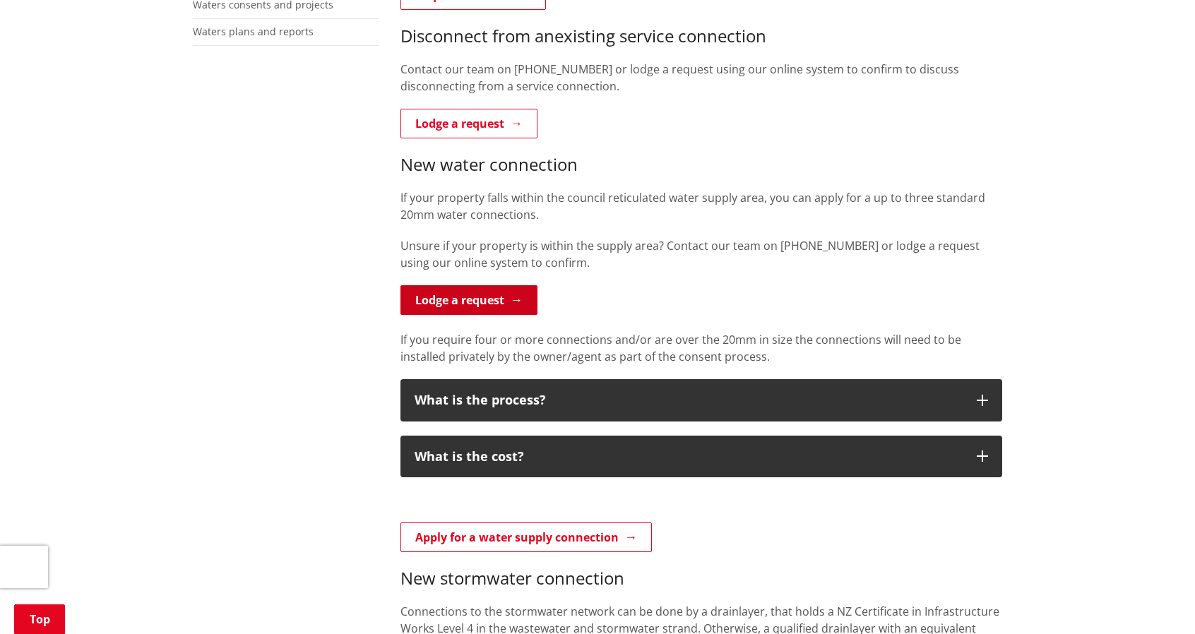
click at [499, 286] on link "Lodge a request" at bounding box center [468, 300] width 137 height 30
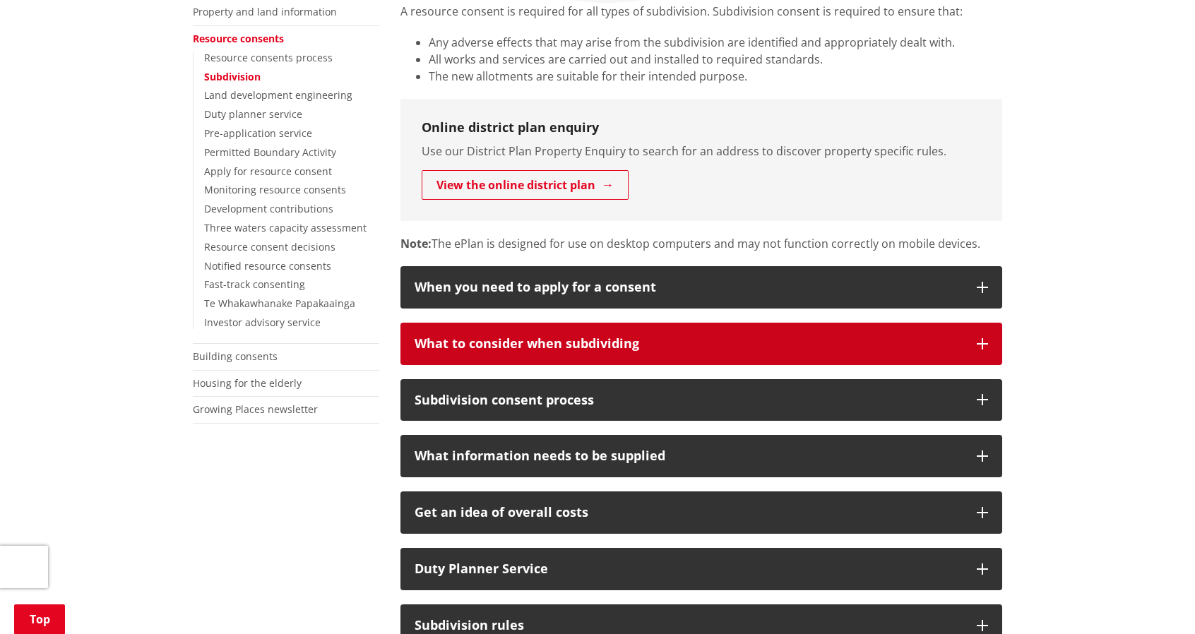
scroll to position [470, 0]
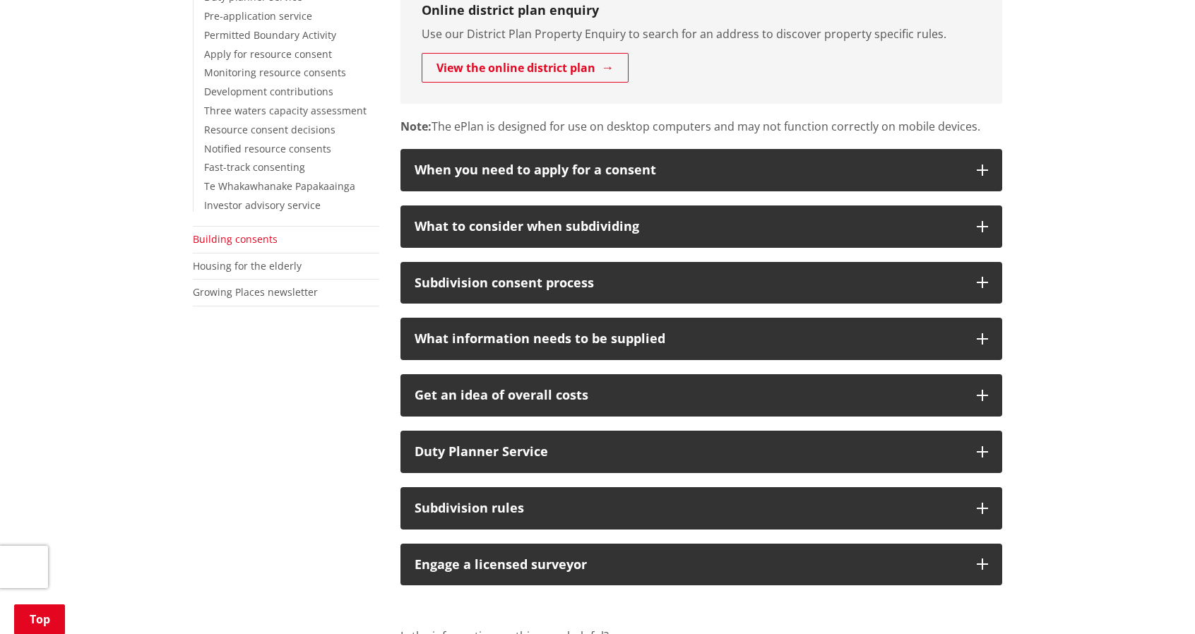
click at [251, 242] on link "Building consents" at bounding box center [235, 238] width 85 height 13
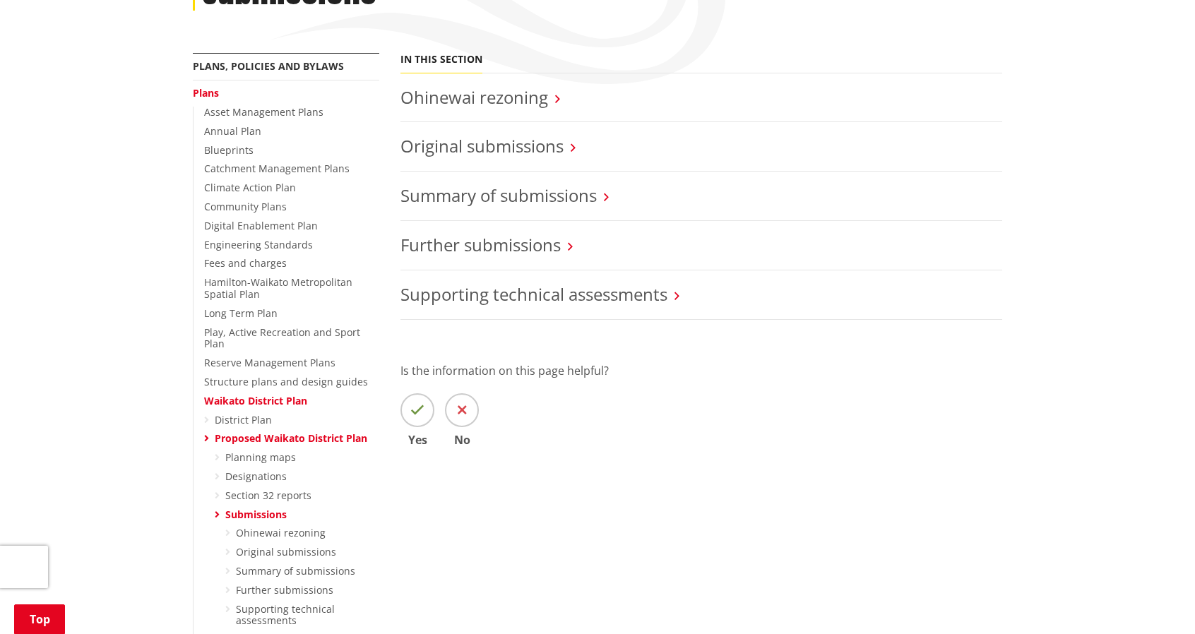
scroll to position [235, 0]
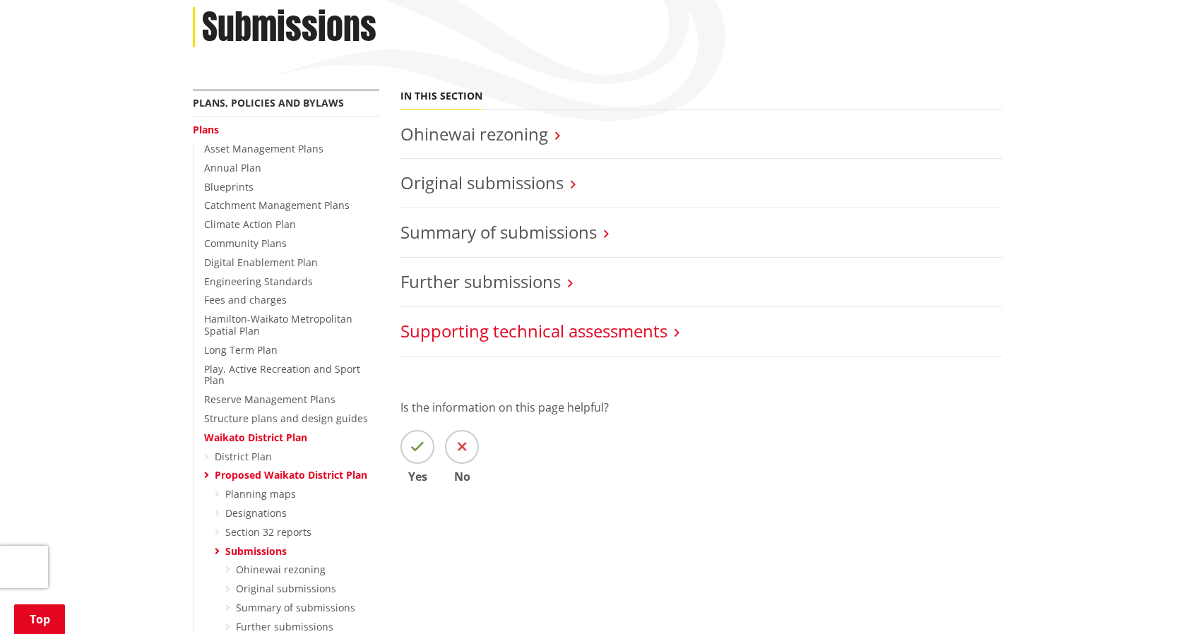
click at [529, 323] on link "Supporting technical assessments" at bounding box center [533, 330] width 267 height 23
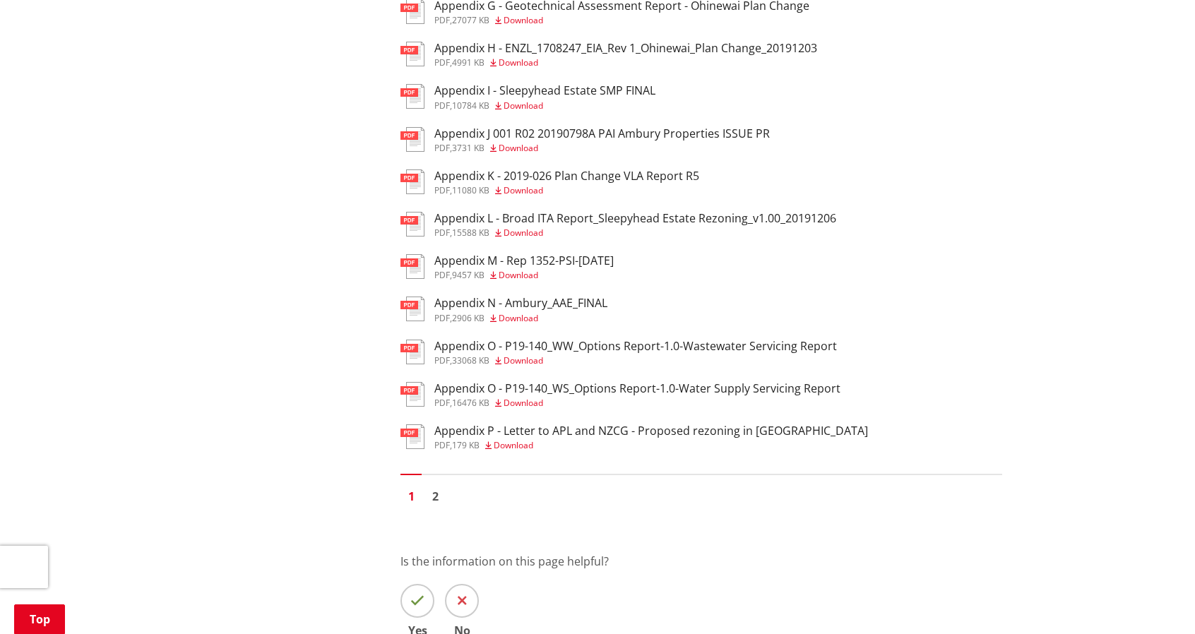
scroll to position [941, 0]
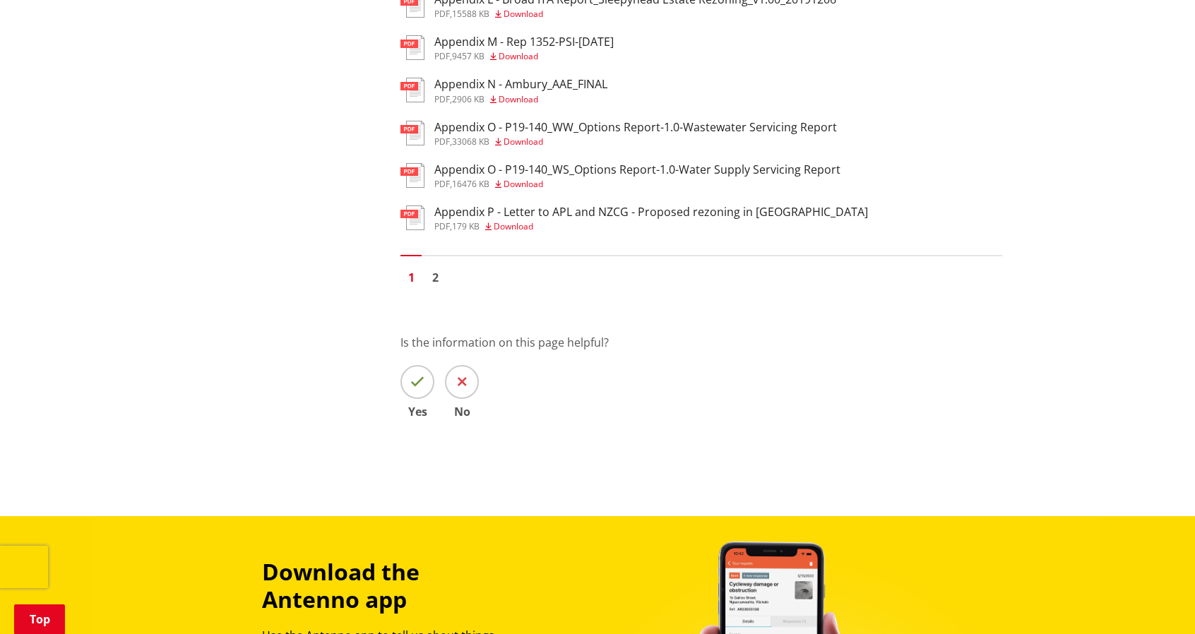
drag, startPoint x: 319, startPoint y: 229, endPoint x: 311, endPoint y: 229, distance: 8.5
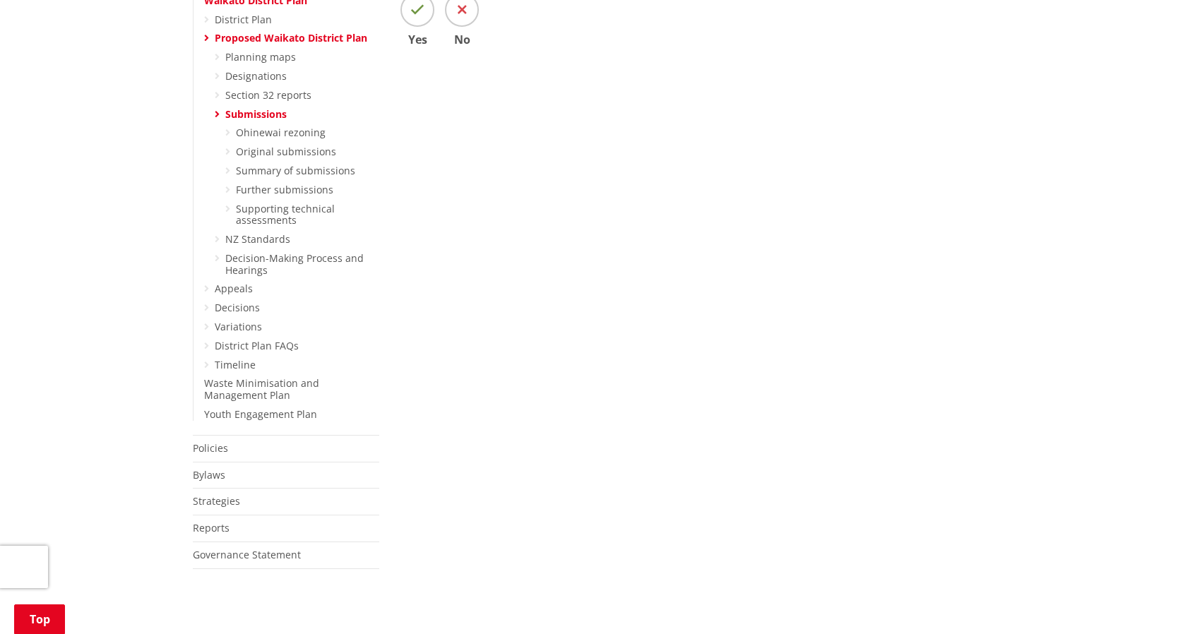
scroll to position [823, 0]
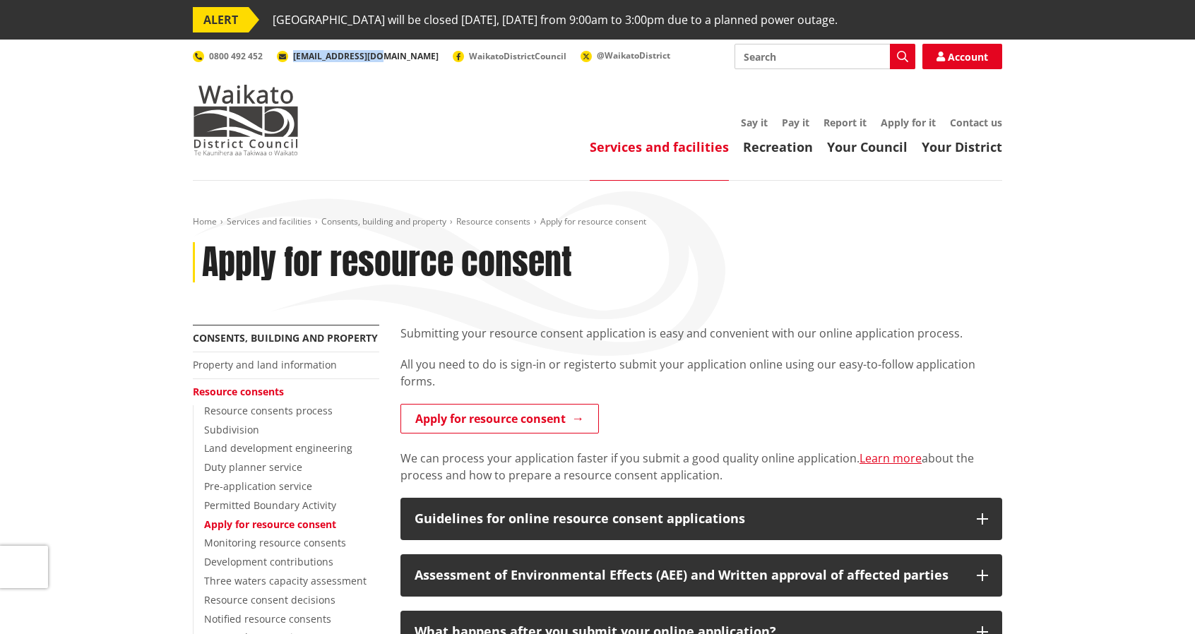
drag, startPoint x: 377, startPoint y: 56, endPoint x: 292, endPoint y: 59, distance: 84.8
click at [292, 59] on ul "0800 492 452 info@waidc.govt.nz WaikatoDistrictCouncil @WaikatoDistrict" at bounding box center [431, 56] width 477 height 11
copy span "[EMAIL_ADDRESS][DOMAIN_NAME]"
